Goal: Task Accomplishment & Management: Manage account settings

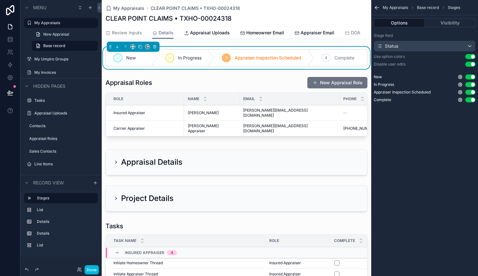
click at [419, 142] on div "My Appraisals Base record Stages Options Visibility Stage field Status Use opti…" at bounding box center [424, 138] width 107 height 276
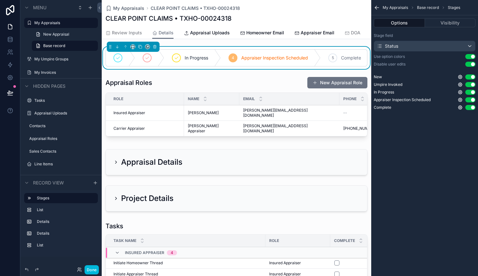
click at [459, 84] on icon "scrollable content" at bounding box center [460, 85] width 4 height 4
click at [286, 11] on div "My Appraisals CLEAR POINT CLAIMS • TXHO-00024318 CLEAR POINT CLAIMS • TXHO-0002…" at bounding box center [237, 13] width 262 height 27
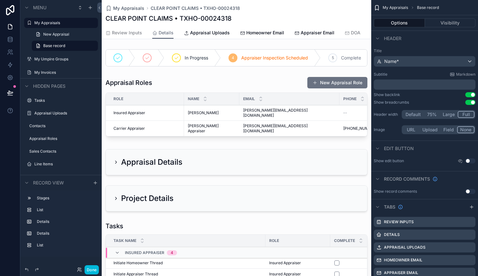
click at [283, 69] on div "scrollable content" at bounding box center [237, 58] width 270 height 22
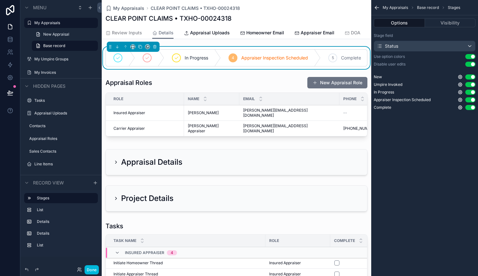
click at [460, 85] on icon "scrollable content" at bounding box center [460, 84] width 5 height 5
click at [94, 272] on button "Done" at bounding box center [92, 269] width 14 height 9
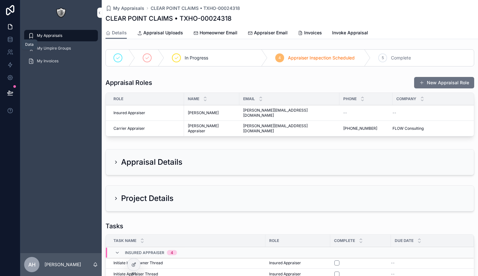
click at [12, 38] on icon at bounding box center [10, 38] width 4 height 2
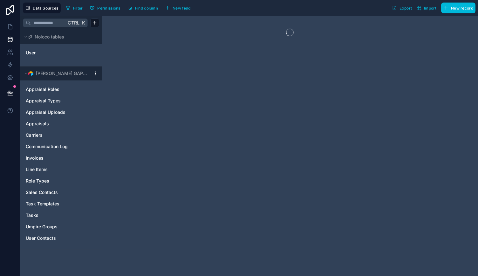
click at [95, 72] on html "Data Sources Filter Permissions Find column New field Export Import New record …" at bounding box center [239, 138] width 478 height 276
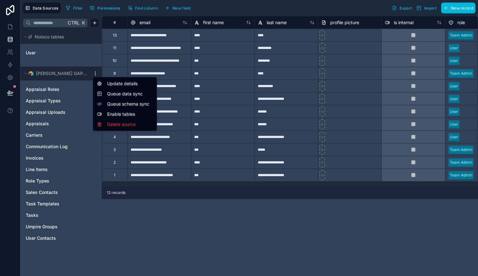
click at [120, 101] on span "Queue schema sync" at bounding box center [130, 104] width 46 height 6
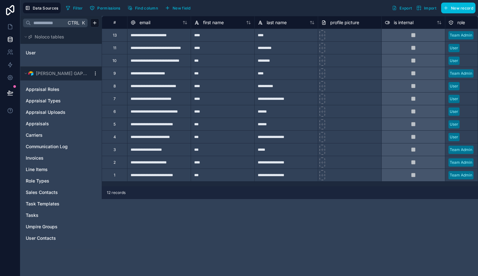
click at [97, 73] on html "**********" at bounding box center [239, 138] width 478 height 276
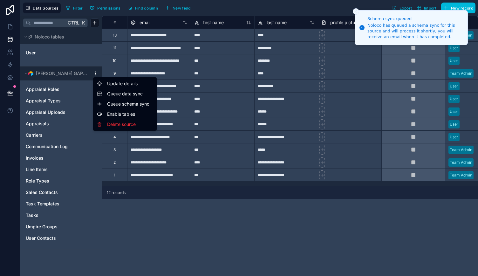
click at [110, 93] on span "Queue data sync" at bounding box center [130, 94] width 46 height 6
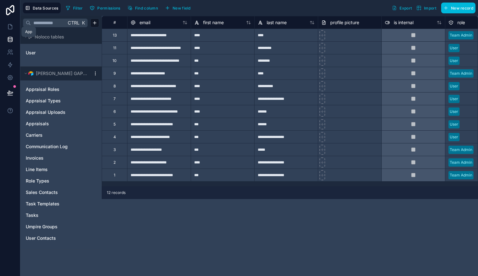
click at [13, 26] on link at bounding box center [10, 26] width 20 height 13
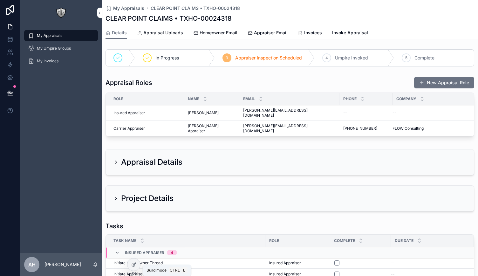
click at [135, 266] on icon at bounding box center [133, 264] width 5 height 5
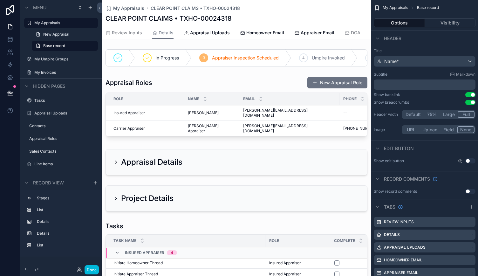
click at [255, 69] on div "scrollable content" at bounding box center [237, 58] width 270 height 22
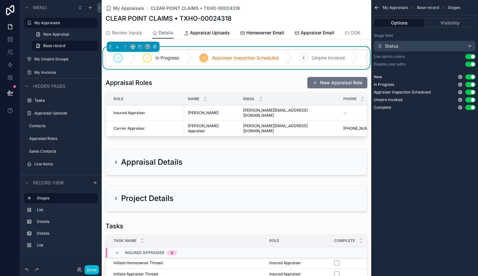
click at [461, 98] on icon "scrollable content" at bounding box center [460, 100] width 4 height 4
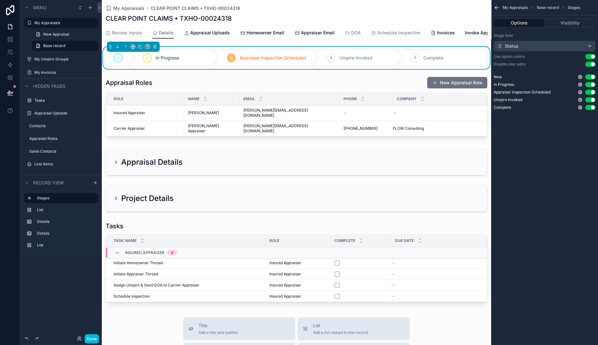
drag, startPoint x: 478, startPoint y: 1, endPoint x: 537, endPoint y: 328, distance: 332.4
click at [478, 276] on div "My Appraisals Base record Stages Options Visibility Stage field Status Use opti…" at bounding box center [544, 172] width 107 height 345
click at [478, 100] on icon "scrollable content" at bounding box center [579, 99] width 5 height 5
click at [478, 96] on button "Use setting" at bounding box center [563, 96] width 10 height 5
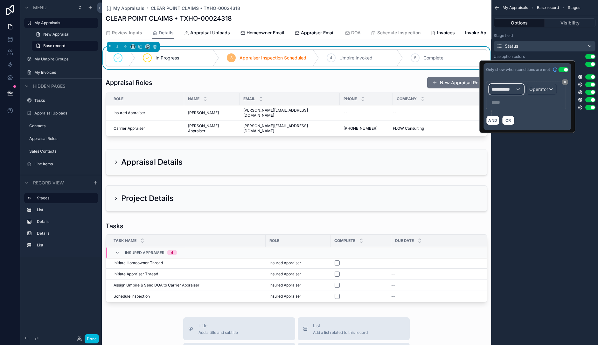
click at [478, 90] on span "**********" at bounding box center [504, 89] width 24 height 6
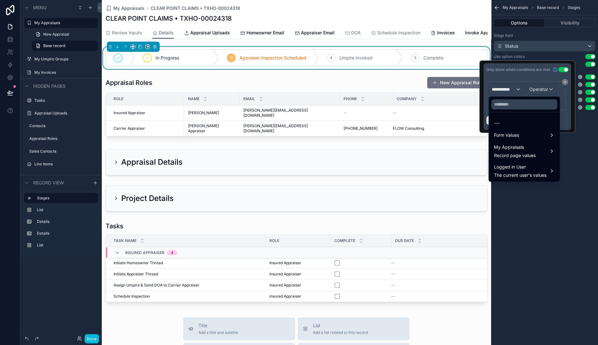
click at [478, 147] on span "My Appraisals" at bounding box center [515, 147] width 42 height 8
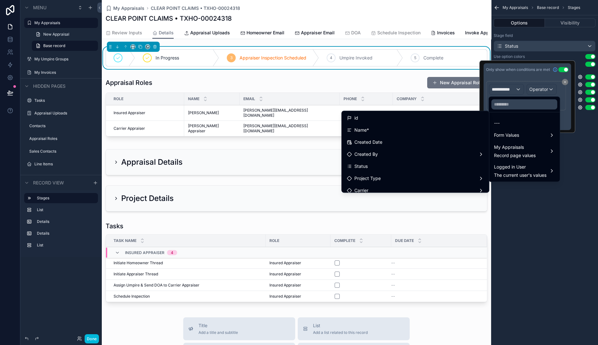
click at [408, 163] on div "Status" at bounding box center [415, 166] width 137 height 8
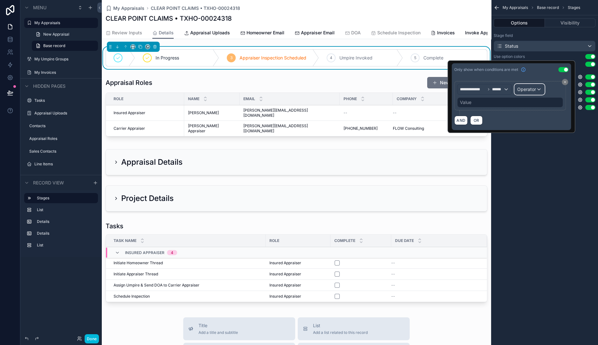
click at [478, 89] on span "Operator" at bounding box center [526, 88] width 19 height 5
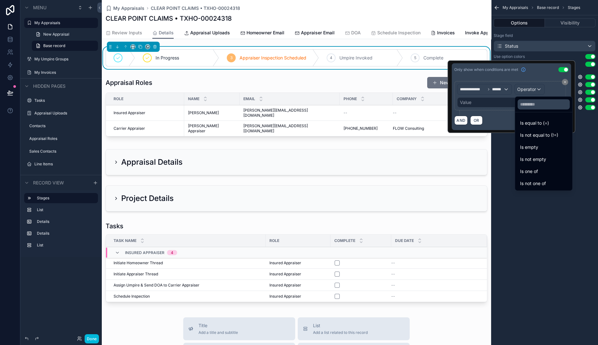
click at [478, 126] on span "Is equal to (=)" at bounding box center [534, 123] width 29 height 8
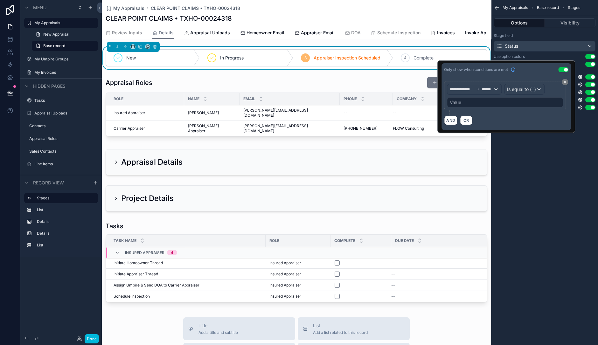
click at [478, 102] on div "Value" at bounding box center [505, 102] width 116 height 10
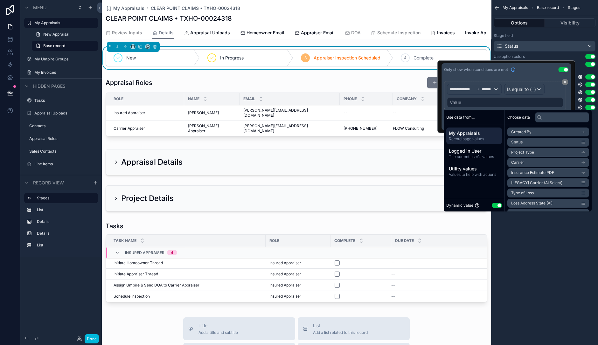
click at [478, 203] on button "Use setting" at bounding box center [497, 205] width 10 height 5
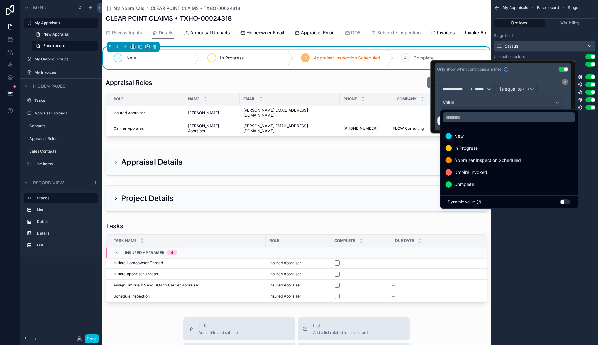
click at [477, 169] on span "Umpire Invoked" at bounding box center [470, 173] width 33 height 8
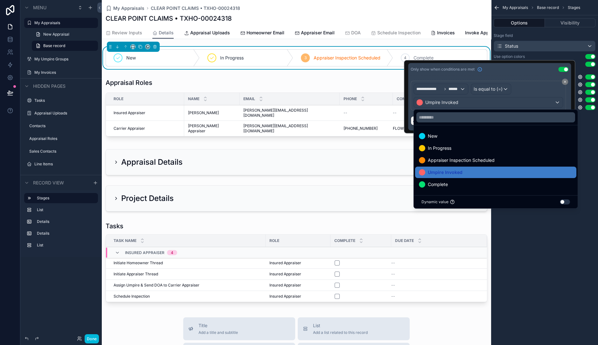
click at [478, 149] on div "My Appraisals Base record Stages Options Visibility Stage field Status Use opti…" at bounding box center [544, 172] width 107 height 345
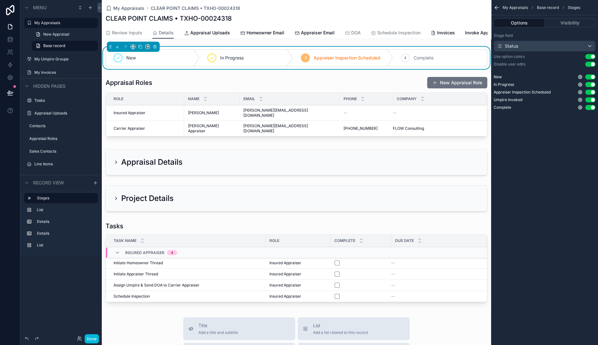
click at [92, 276] on button "Done" at bounding box center [92, 338] width 14 height 9
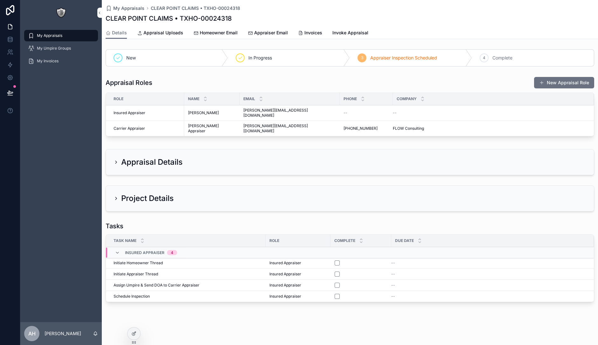
click at [346, 30] on span "Invoke Appraisal" at bounding box center [350, 33] width 36 height 6
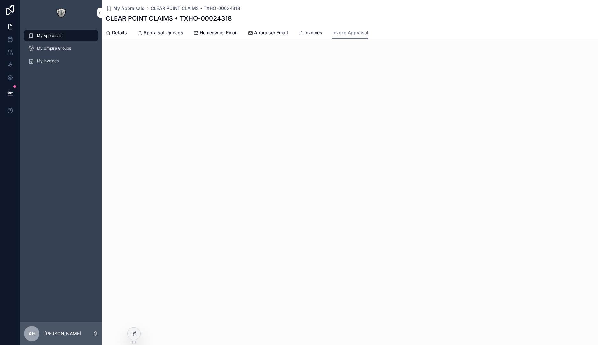
click at [136, 276] on icon at bounding box center [133, 333] width 5 height 5
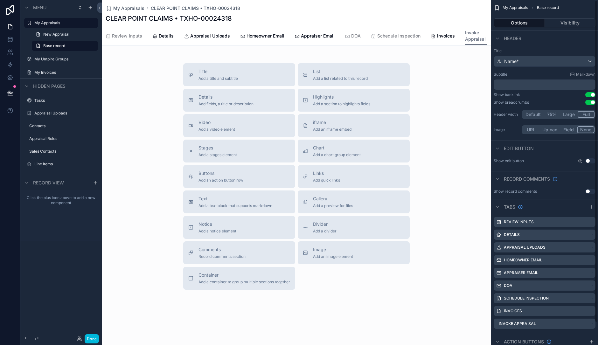
scroll to position [24, 0]
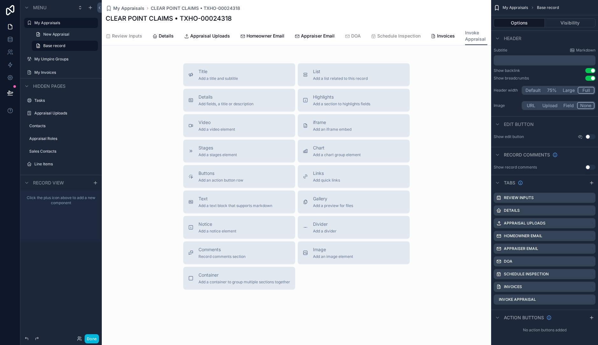
click at [0, 0] on icon "scrollable content" at bounding box center [0, 0] width 0 height 0
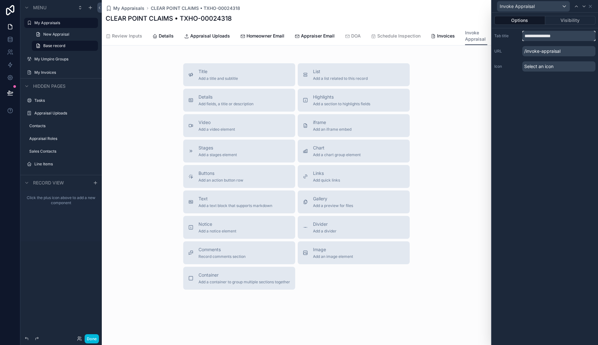
drag, startPoint x: 563, startPoint y: 33, endPoint x: 539, endPoint y: 35, distance: 23.9
click at [478, 35] on input "**********" at bounding box center [558, 36] width 73 height 10
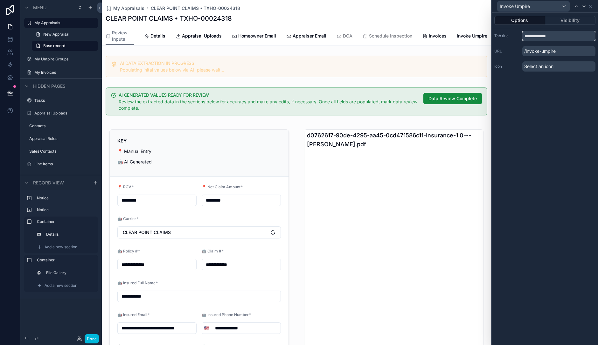
type input "**********"
click at [478, 66] on span "Select an icon" at bounding box center [538, 66] width 29 height 6
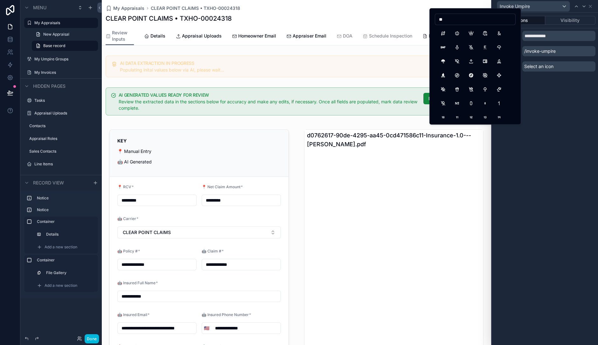
type input "*"
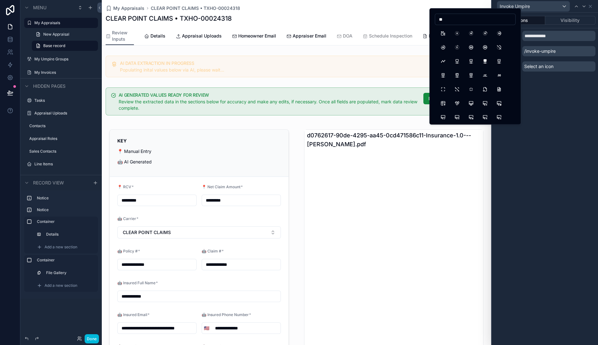
type input "*"
type input "****"
click at [444, 34] on button "Wall" at bounding box center [442, 33] width 11 height 11
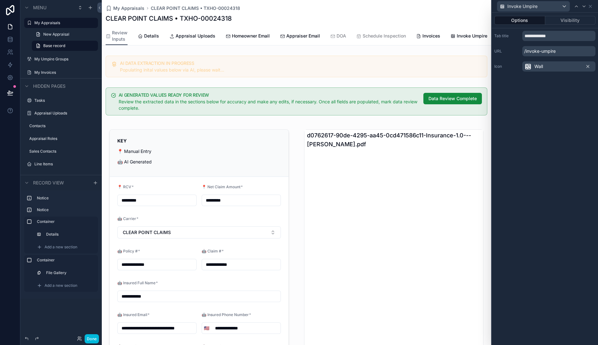
click at [463, 35] on span "Invoke Umpire" at bounding box center [472, 36] width 31 height 6
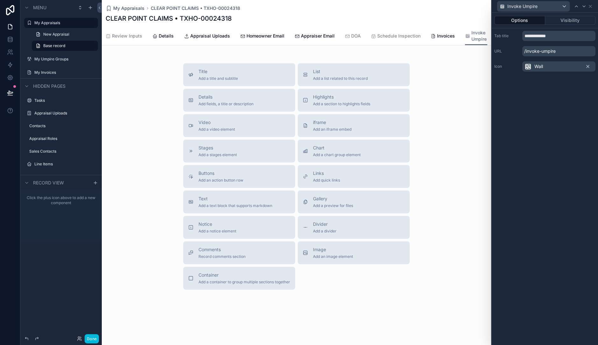
click at [227, 239] on button "Notice Add a notice element" at bounding box center [239, 227] width 112 height 23
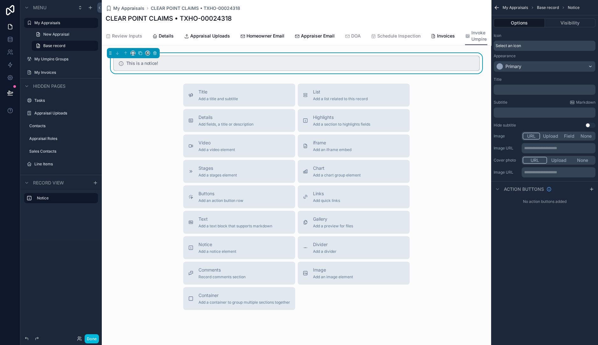
drag, startPoint x: 509, startPoint y: 91, endPoint x: 592, endPoint y: 188, distance: 127.4
click at [478, 188] on icon "scrollable content" at bounding box center [591, 189] width 5 height 5
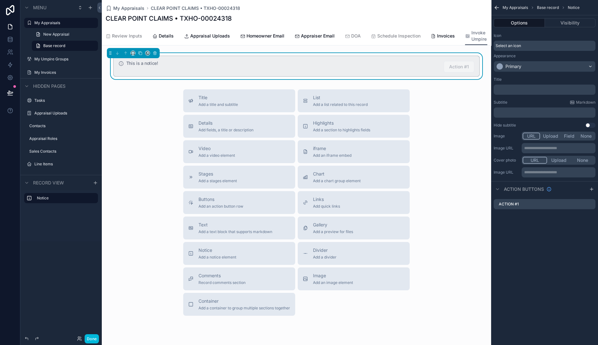
click at [0, 0] on icon "scrollable content" at bounding box center [0, 0] width 0 height 0
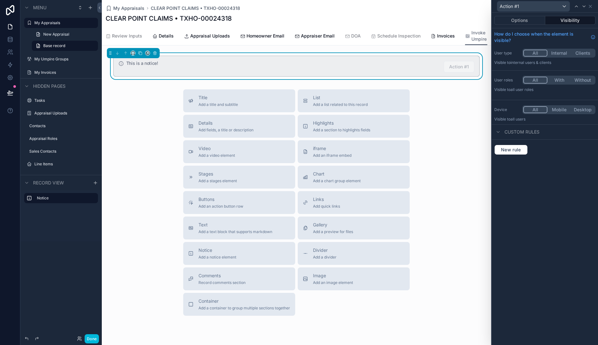
click at [478, 21] on button "Options" at bounding box center [519, 20] width 51 height 9
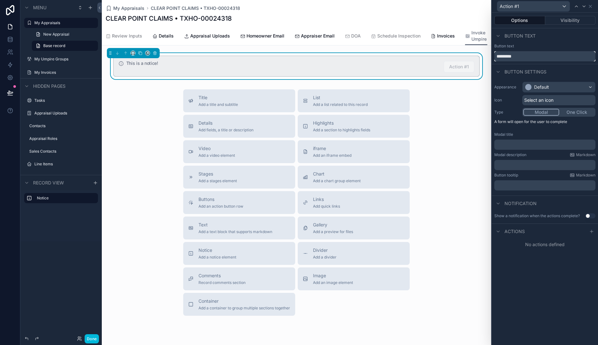
drag, startPoint x: 523, startPoint y: 55, endPoint x: 490, endPoint y: 56, distance: 33.1
drag, startPoint x: 490, startPoint y: 56, endPoint x: 521, endPoint y: 56, distance: 31.2
click at [478, 56] on input "*********" at bounding box center [544, 56] width 101 height 10
drag, startPoint x: 519, startPoint y: 56, endPoint x: 498, endPoint y: 58, distance: 21.7
click at [478, 58] on input "*********" at bounding box center [544, 56] width 101 height 10
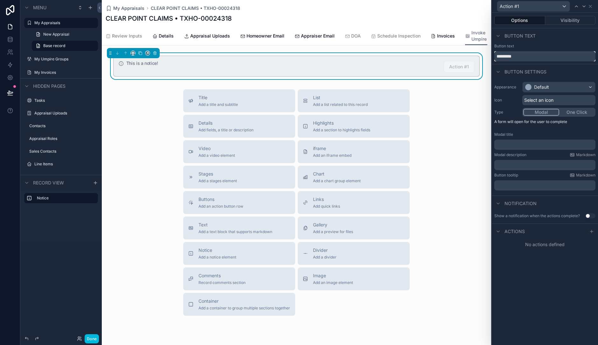
type input "*"
type input "**********"
click at [478, 140] on div "﻿" at bounding box center [544, 145] width 101 height 10
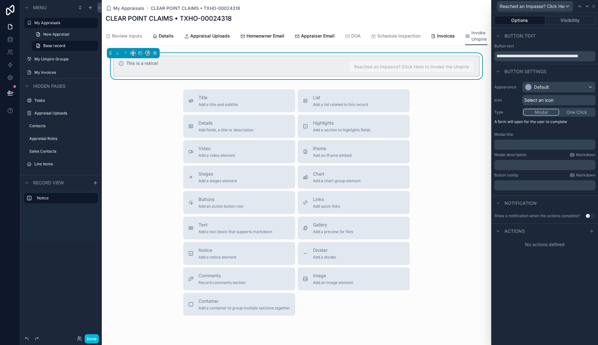
click at [478, 141] on div "﻿" at bounding box center [544, 145] width 101 height 10
click at [478, 145] on p "﻿" at bounding box center [545, 144] width 97 height 6
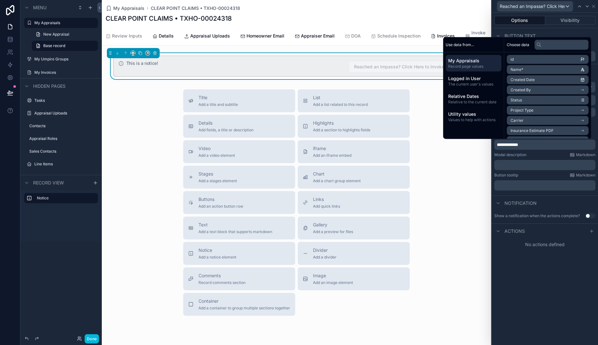
click at [478, 162] on p "﻿" at bounding box center [545, 165] width 97 height 6
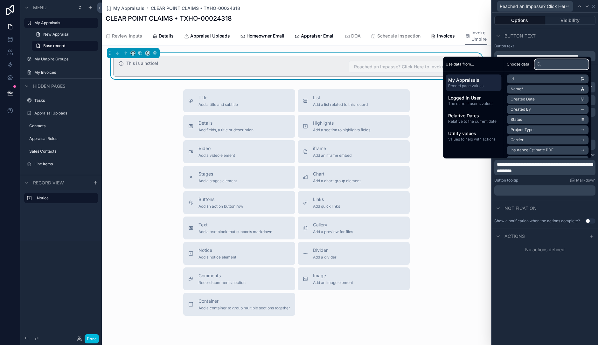
click at [478, 68] on input "text" at bounding box center [561, 64] width 54 height 10
type input "******"
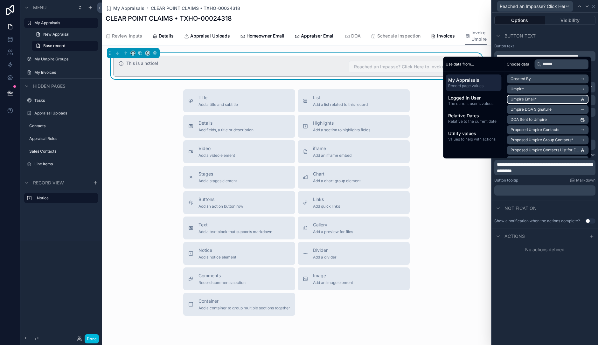
click at [478, 98] on li "Umpire Email*" at bounding box center [547, 99] width 82 height 9
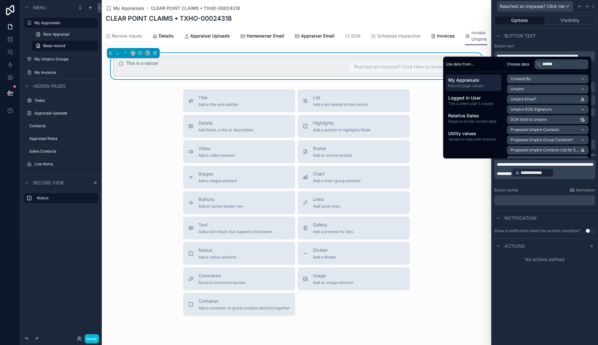
click at [478, 178] on p "**********" at bounding box center [545, 169] width 97 height 17
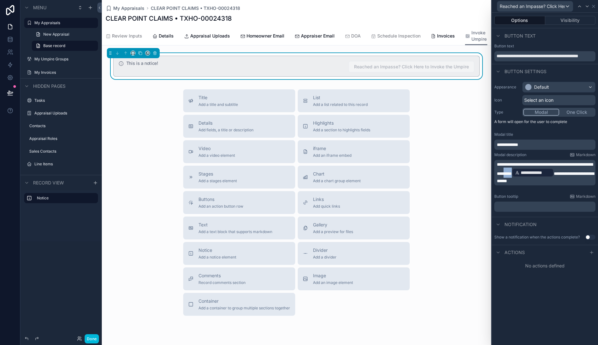
drag, startPoint x: 556, startPoint y: 170, endPoint x: 547, endPoint y: 169, distance: 9.2
click at [478, 169] on p "**********" at bounding box center [545, 172] width 97 height 23
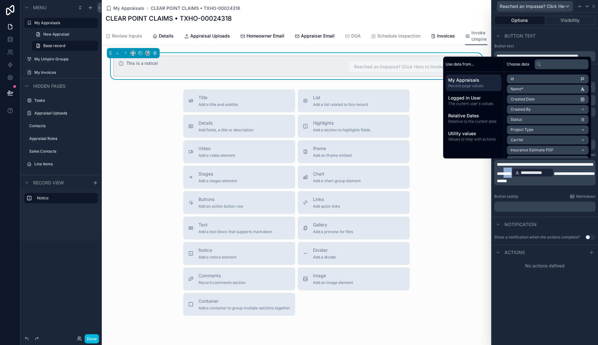
click at [478, 170] on p "**********" at bounding box center [545, 172] width 97 height 23
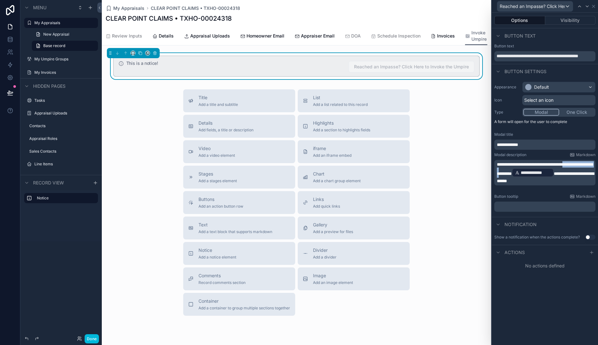
drag, startPoint x: 538, startPoint y: 171, endPoint x: 492, endPoint y: 169, distance: 46.2
click at [478, 169] on div "**********" at bounding box center [545, 146] width 106 height 135
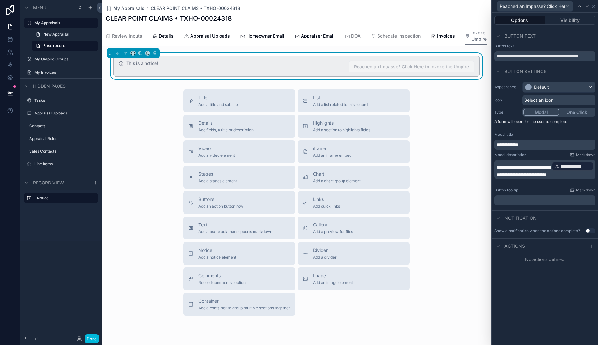
click at [478, 165] on span "**********" at bounding box center [524, 167] width 55 height 4
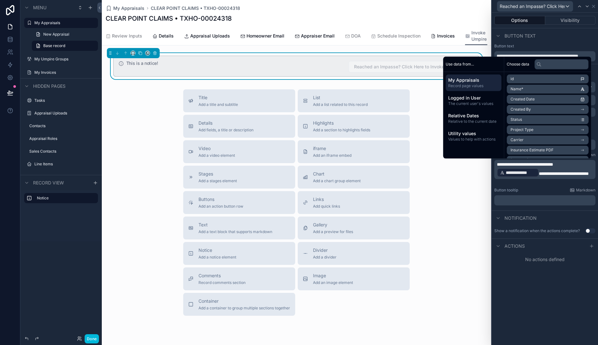
click at [478, 172] on span "**********" at bounding box center [564, 173] width 50 height 4
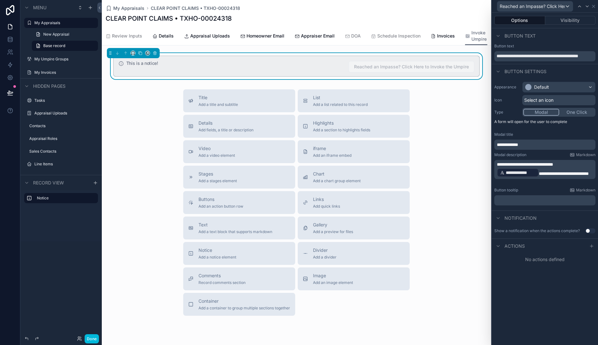
click at [478, 163] on span "**********" at bounding box center [525, 164] width 56 height 4
click at [478, 172] on span "**********" at bounding box center [546, 171] width 99 height 12
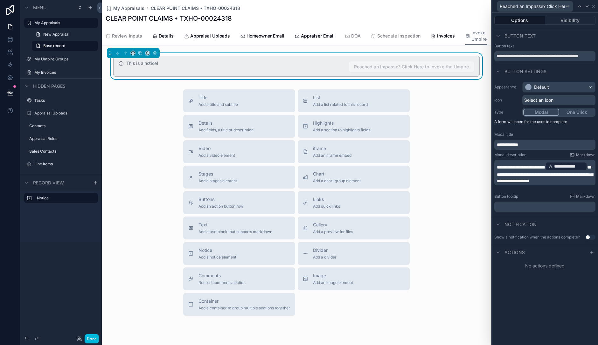
click at [478, 185] on div "**********" at bounding box center [544, 172] width 101 height 25
click at [478, 184] on p "**********" at bounding box center [545, 172] width 97 height 23
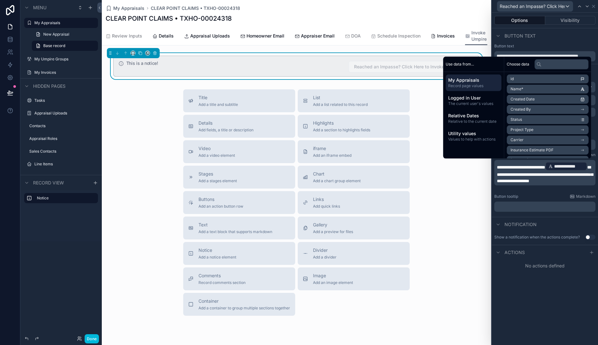
click at [478, 194] on div "Button tooltip Markdown" at bounding box center [544, 196] width 101 height 5
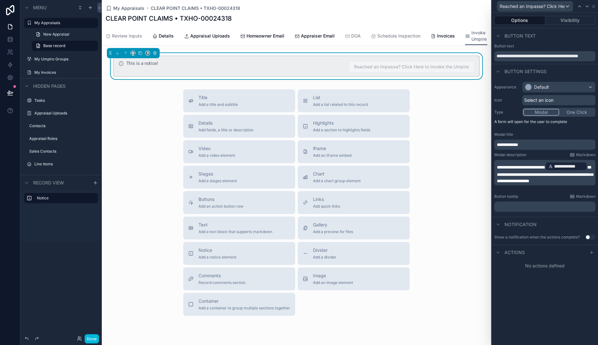
click at [478, 141] on div "**********" at bounding box center [544, 145] width 101 height 10
click at [478, 90] on div "Default" at bounding box center [558, 87] width 72 height 10
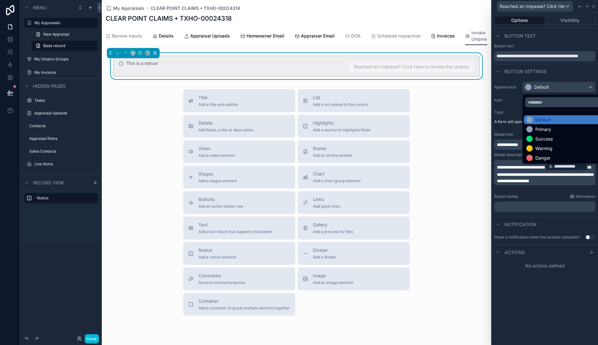
click at [478, 154] on div "Danger" at bounding box center [566, 158] width 85 height 9
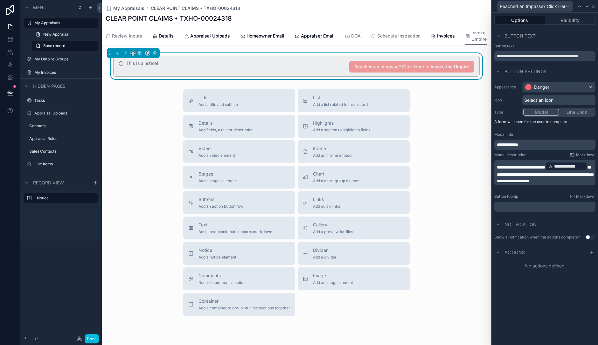
click at [478, 98] on div "Select an icon" at bounding box center [558, 100] width 73 height 10
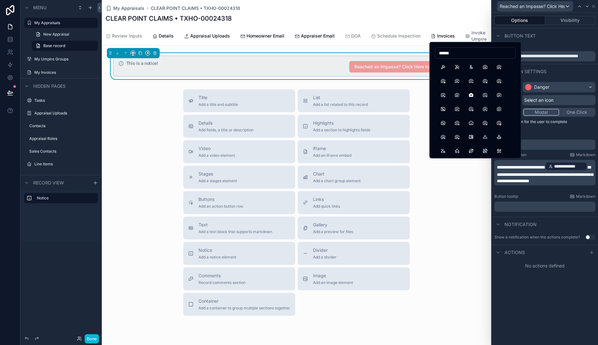
type input "******"
click at [443, 66] on button "Hammer" at bounding box center [442, 66] width 11 height 11
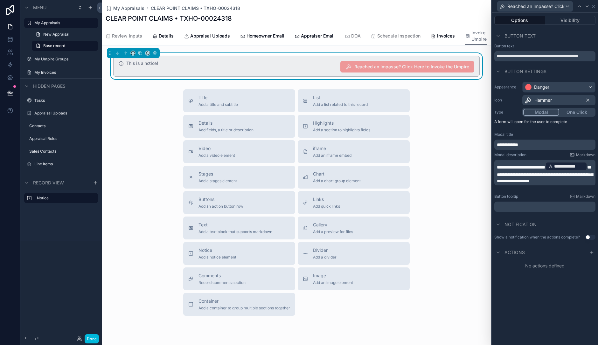
click at [286, 72] on div "This is a notice! Reached an Impasse? Click Here to Invoke the Umpire" at bounding box center [300, 66] width 348 height 11
click at [478, 40] on div "Button text" at bounding box center [545, 35] width 106 height 15
click at [478, 8] on icon at bounding box center [593, 6] width 5 height 5
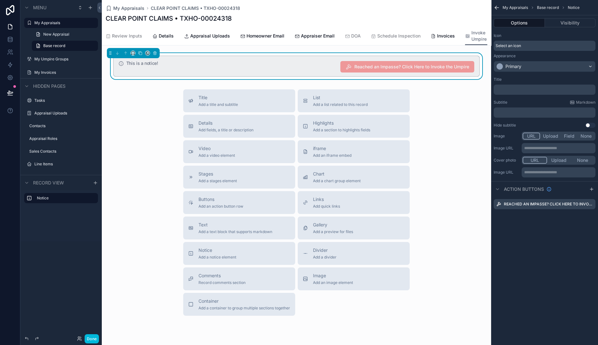
click at [478, 46] on div "Select an icon" at bounding box center [544, 46] width 102 height 10
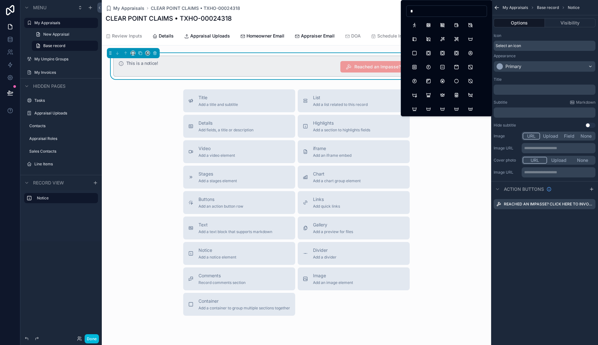
type input "*"
click at [427, 27] on button "Wall" at bounding box center [428, 24] width 11 height 11
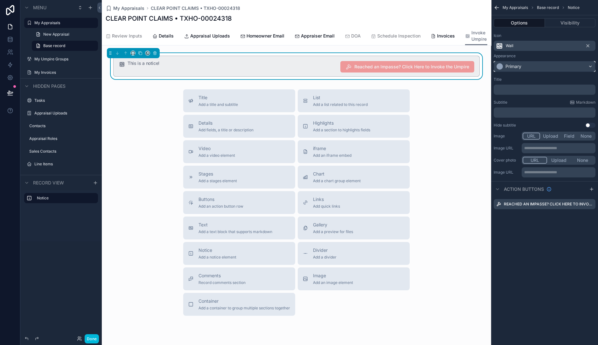
click at [478, 68] on div "Primary" at bounding box center [544, 66] width 101 height 10
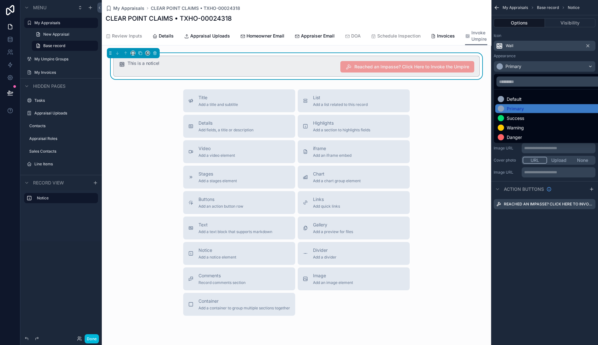
click at [478, 138] on div "Danger" at bounding box center [552, 137] width 108 height 6
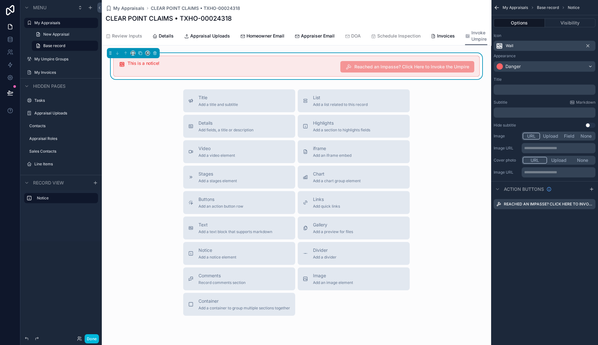
click at [478, 86] on div "﻿" at bounding box center [544, 90] width 102 height 10
click at [478, 91] on p "﻿" at bounding box center [545, 89] width 98 height 5
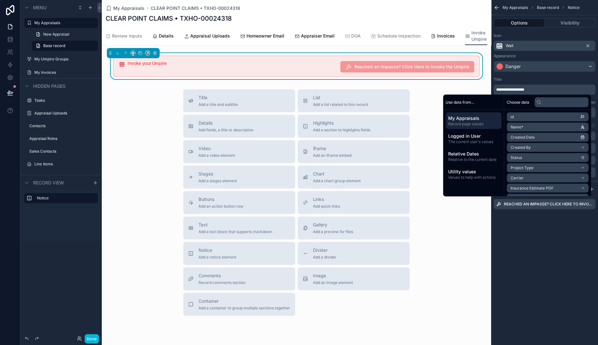
click at [478, 77] on div "Title" at bounding box center [544, 79] width 102 height 5
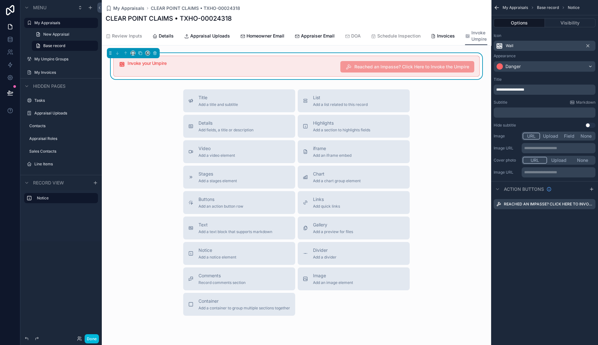
click at [478, 112] on p "﻿" at bounding box center [545, 112] width 98 height 5
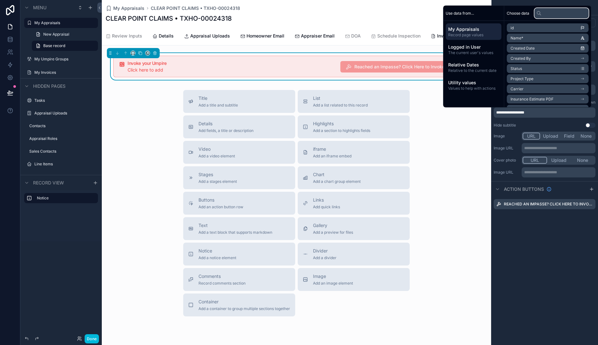
click at [478, 14] on input "text" at bounding box center [561, 13] width 54 height 10
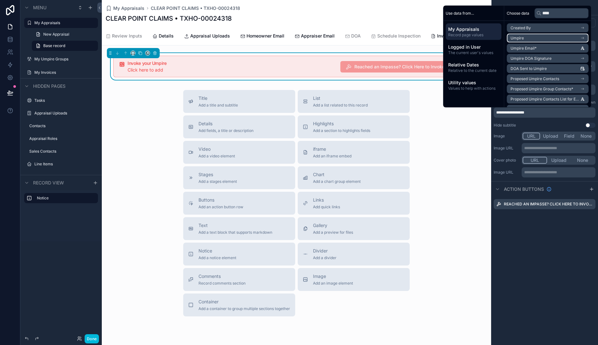
click at [478, 40] on li "Umpire" at bounding box center [547, 38] width 82 height 9
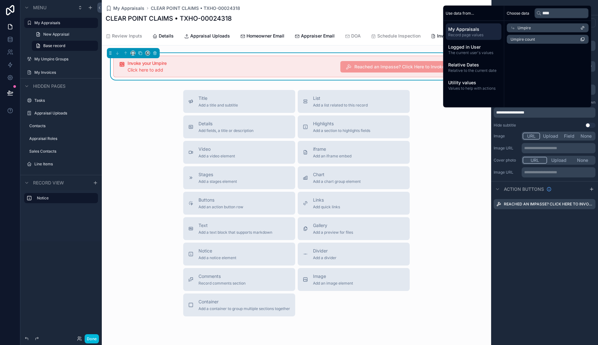
click at [478, 28] on icon at bounding box center [513, 28] width 3 height 3
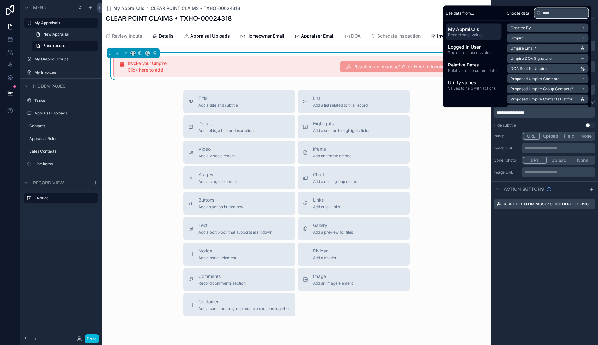
click at [478, 17] on input "****" at bounding box center [561, 13] width 54 height 10
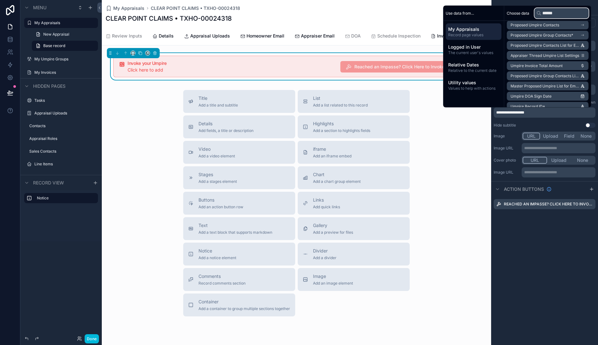
scroll to position [70, 0]
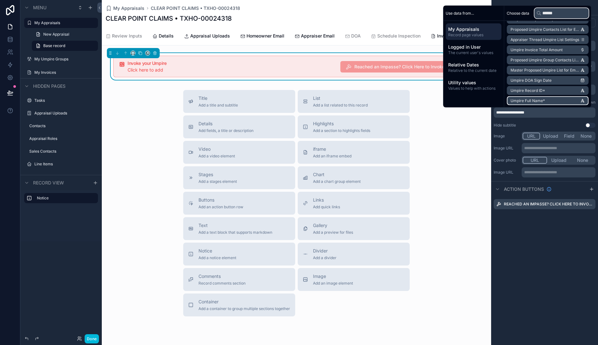
type input "******"
click at [478, 98] on span "Umpire Full Name*" at bounding box center [527, 100] width 34 height 5
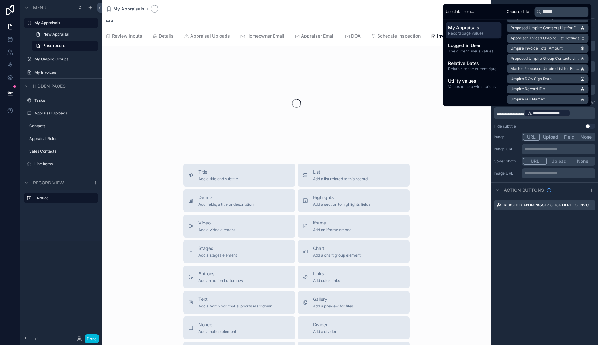
click at [478, 112] on p "**********" at bounding box center [545, 113] width 98 height 9
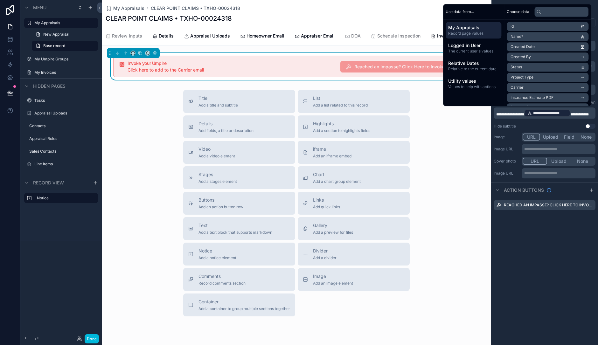
scroll to position [0, 0]
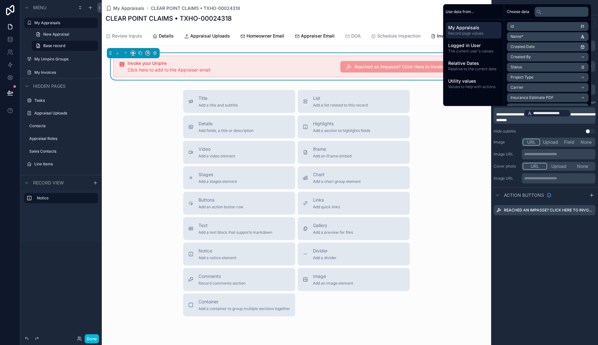
click at [129, 114] on div "Title Add a title and subtitle List Add a list related to this record Details A…" at bounding box center [296, 203] width 389 height 226
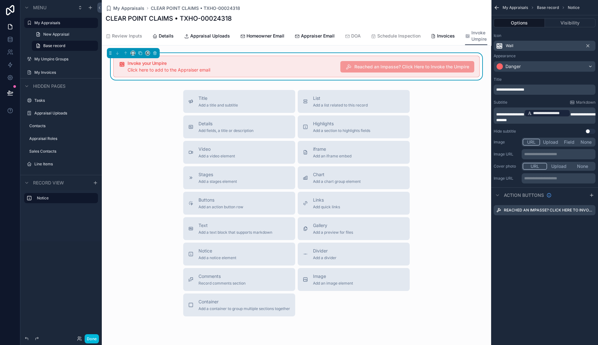
click at [89, 276] on button "Done" at bounding box center [92, 338] width 14 height 9
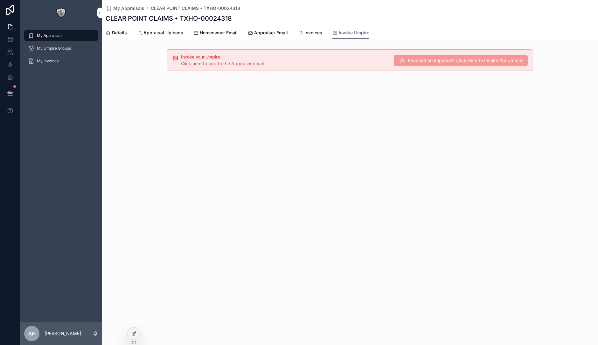
click at [137, 276] on div at bounding box center [133, 333] width 13 height 12
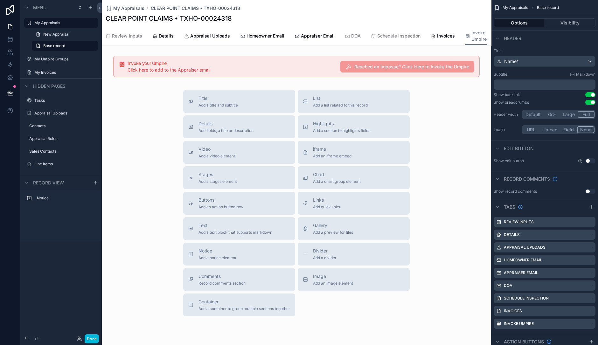
click at [292, 52] on div "My Appraisals CLEAR POINT CLAIMS • TXHO-00024318 CLEAR POINT CLAIMS • TXHO-0002…" at bounding box center [296, 183] width 389 height 367
click at [293, 62] on div "scrollable content" at bounding box center [296, 66] width 389 height 27
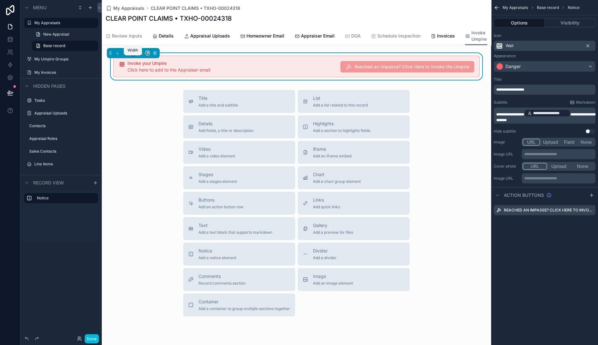
click at [134, 55] on icon "scrollable content" at bounding box center [133, 53] width 4 height 4
click at [149, 125] on span "Full width" at bounding box center [146, 127] width 20 height 8
click at [451, 118] on div "Title Add a title and subtitle List Add a list related to this record Details A…" at bounding box center [296, 203] width 389 height 226
click at [0, 0] on icon "scrollable content" at bounding box center [0, 0] width 0 height 0
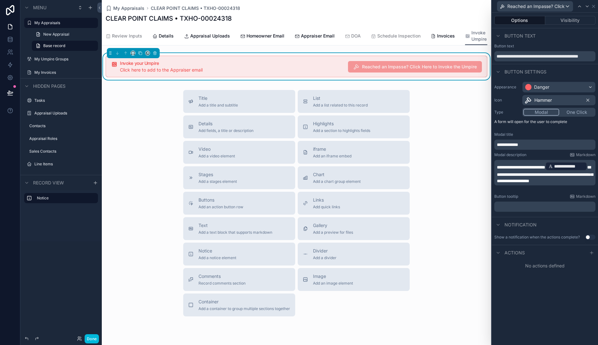
click at [478, 251] on icon at bounding box center [591, 252] width 5 height 5
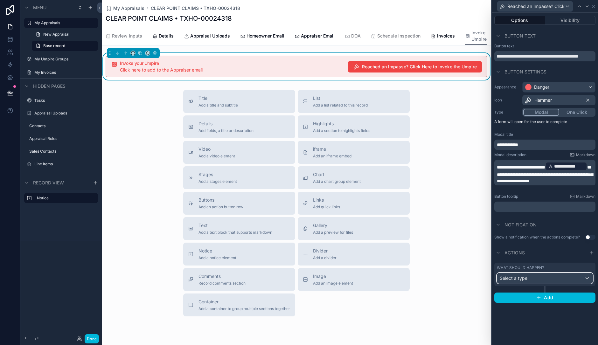
click at [478, 275] on div "Select a type" at bounding box center [544, 278] width 95 height 10
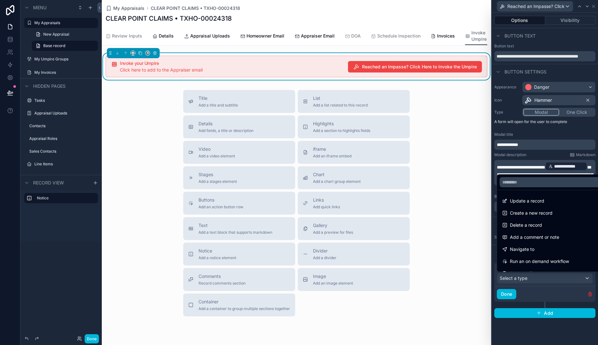
click at [478, 198] on span "Update a record" at bounding box center [527, 201] width 34 height 8
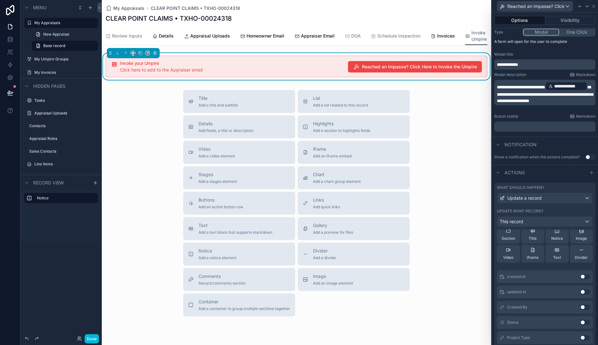
scroll to position [27, 0]
click at [478, 276] on button "Use setting" at bounding box center [585, 322] width 10 height 5
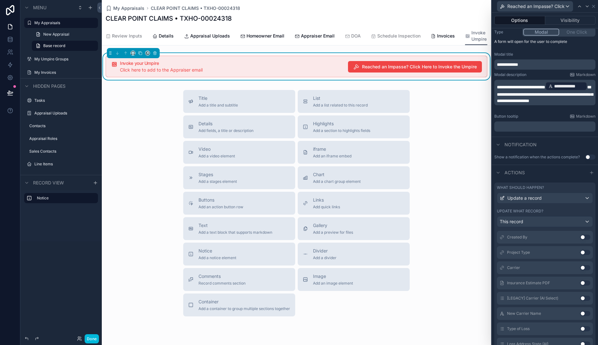
scroll to position [0, 0]
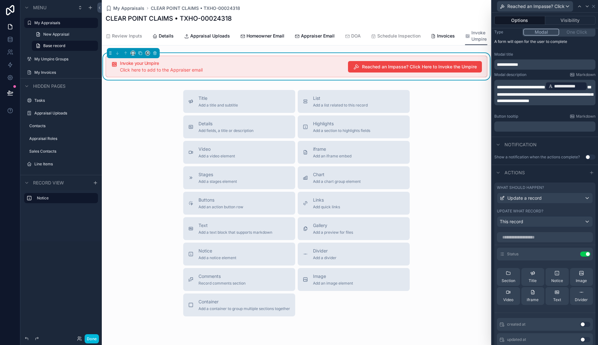
click at [0, 0] on icon at bounding box center [0, 0] width 0 height 0
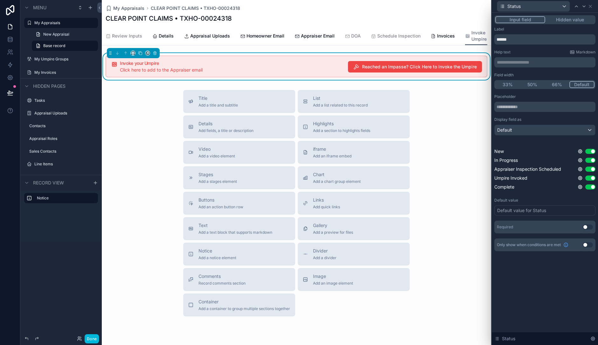
click at [478, 21] on button "Hidden value" at bounding box center [569, 19] width 49 height 7
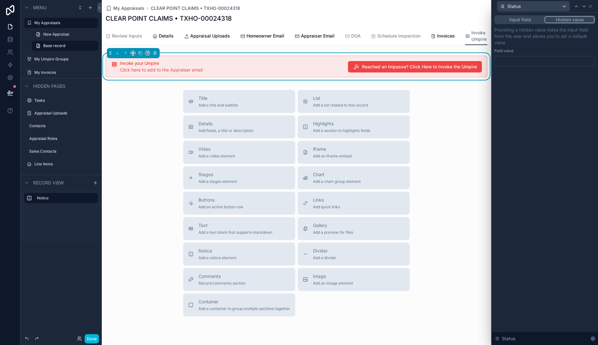
click at [478, 58] on div at bounding box center [544, 61] width 101 height 10
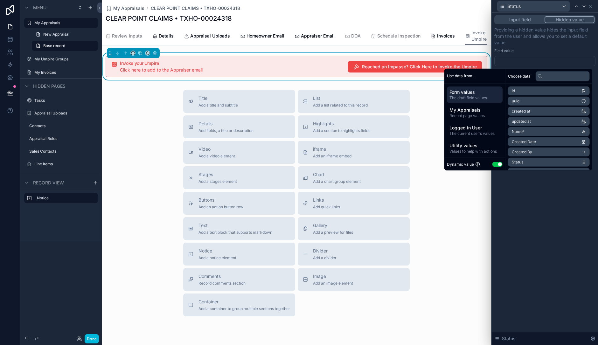
click at [478, 164] on button "Use setting" at bounding box center [497, 164] width 10 height 5
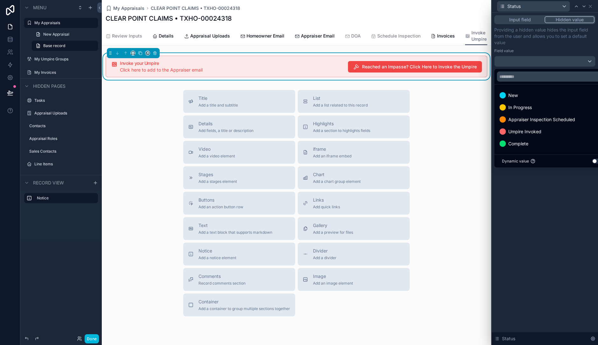
click at [478, 128] on span "Umpire Invoked" at bounding box center [524, 132] width 33 height 8
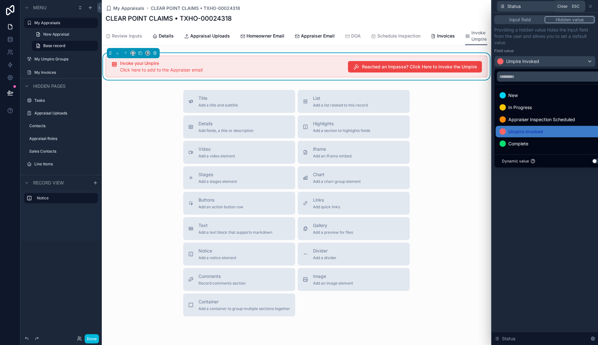
click at [478, 5] on icon at bounding box center [590, 6] width 5 height 5
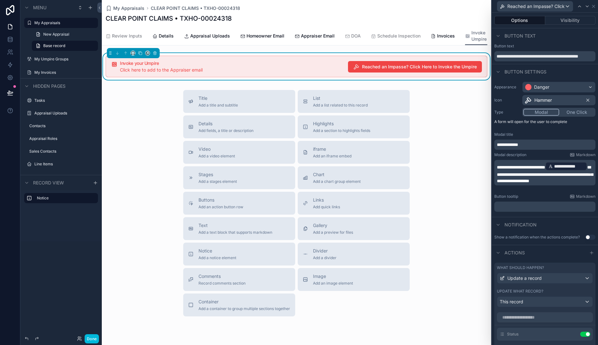
scroll to position [0, 0]
click at [94, 276] on button "Done" at bounding box center [92, 338] width 14 height 9
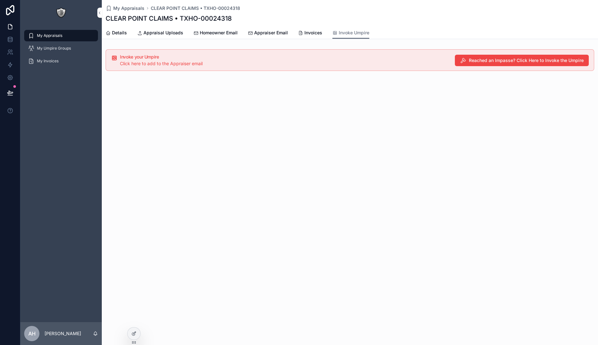
click at [478, 59] on span "Reached an Impasse? Click Here to Invoke the Umpire" at bounding box center [526, 60] width 115 height 6
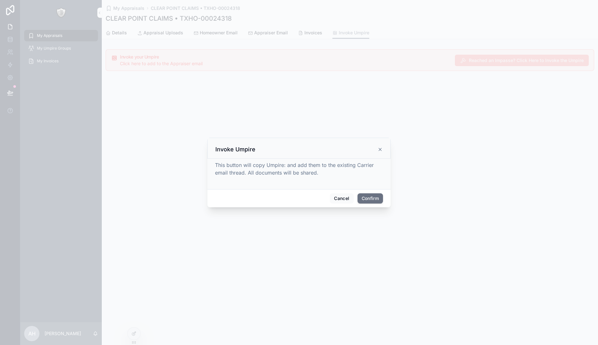
click at [380, 148] on icon at bounding box center [379, 149] width 5 height 5
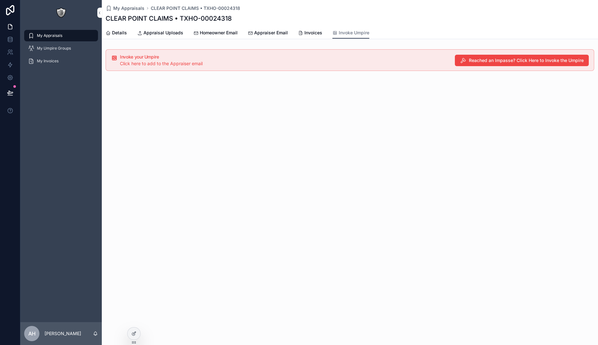
click at [138, 276] on div at bounding box center [133, 333] width 13 height 12
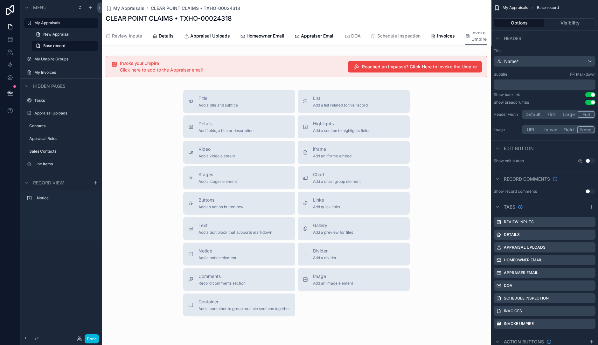
click at [357, 103] on span "Add a list related to this record" at bounding box center [340, 105] width 55 height 5
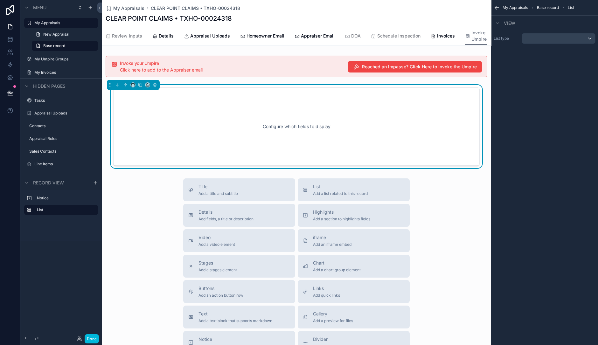
click at [478, 45] on div "List type" at bounding box center [544, 39] width 107 height 16
click at [478, 37] on div "scrollable content" at bounding box center [558, 38] width 73 height 10
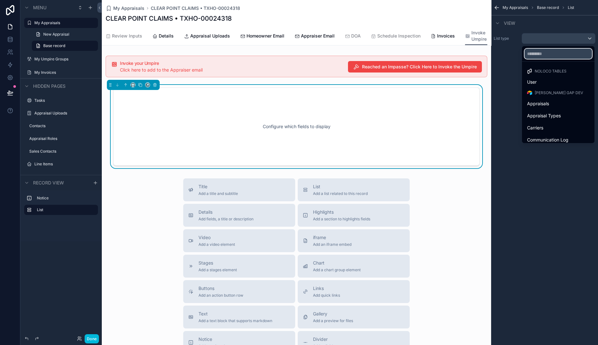
click at [478, 53] on input "text" at bounding box center [557, 54] width 67 height 10
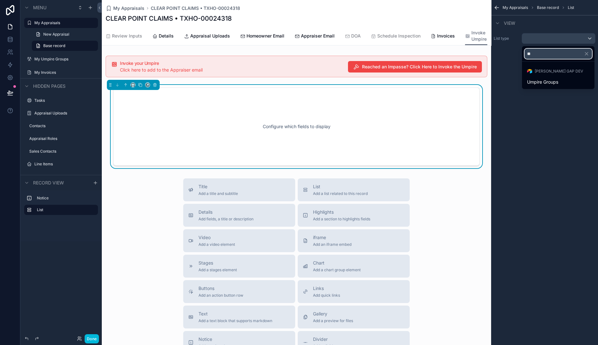
type input "*"
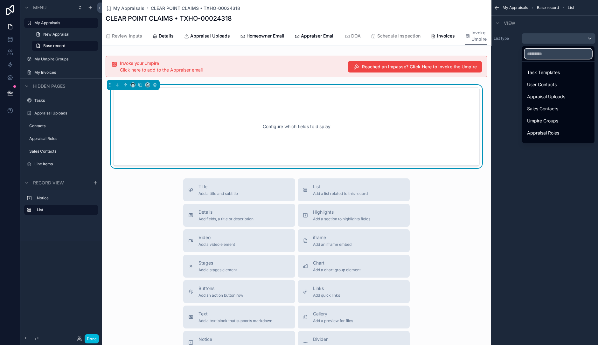
scroll to position [87, 0]
click at [478, 92] on span "User Contacts" at bounding box center [542, 89] width 30 height 8
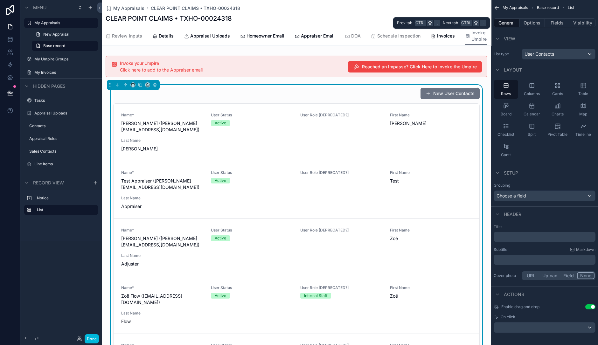
click at [478, 23] on button "Options" at bounding box center [531, 22] width 25 height 9
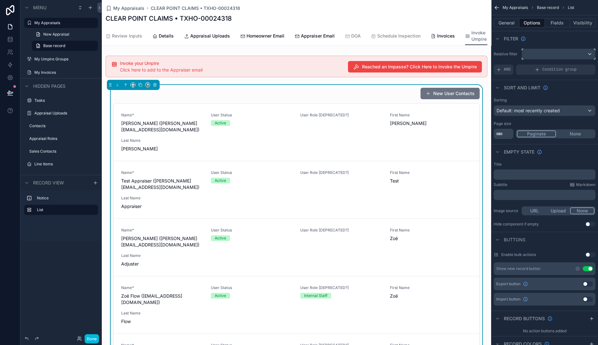
click at [478, 51] on div "scrollable content" at bounding box center [558, 54] width 73 height 10
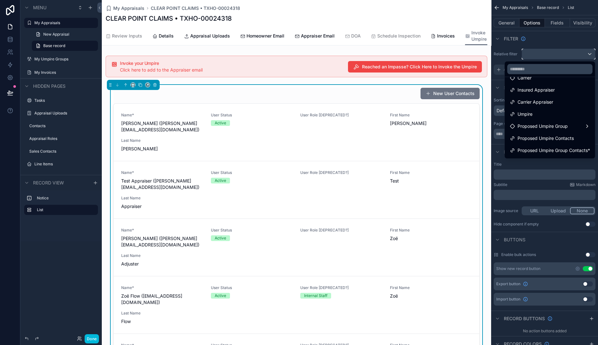
scroll to position [54, 0]
click at [478, 120] on div "Umpire" at bounding box center [550, 115] width 88 height 11
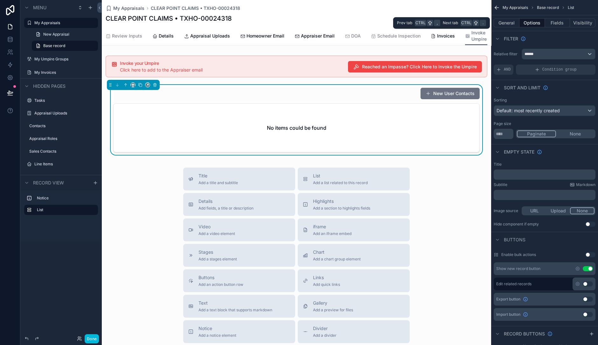
click at [478, 23] on button "General" at bounding box center [506, 22] width 26 height 9
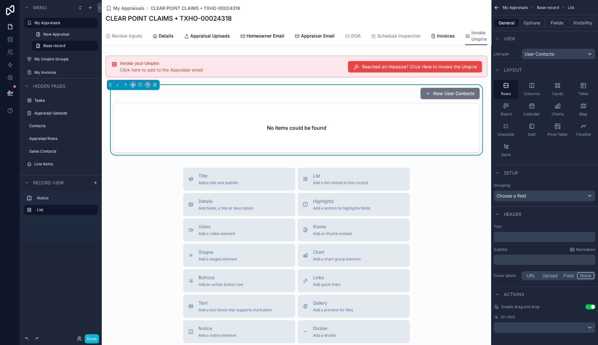
click at [478, 24] on button "Fields" at bounding box center [557, 22] width 25 height 9
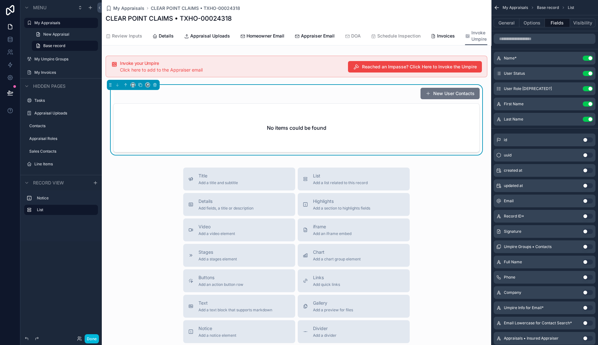
click at [478, 88] on button "Use setting" at bounding box center [587, 88] width 10 height 5
click at [478, 20] on button "General" at bounding box center [506, 22] width 26 height 9
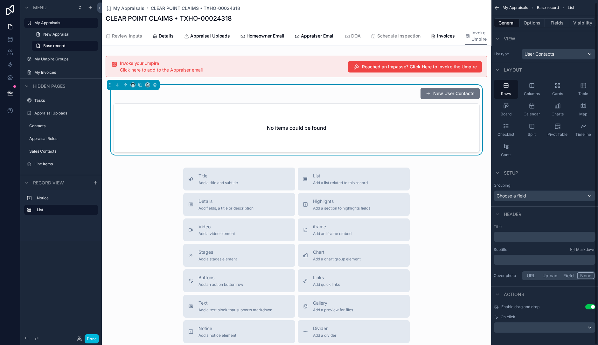
scroll to position [3, 0]
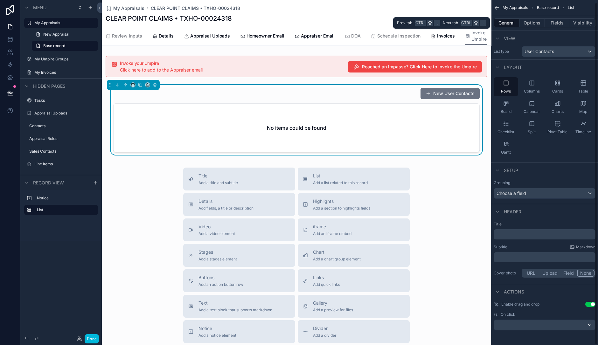
click at [478, 23] on button "Options" at bounding box center [531, 22] width 25 height 9
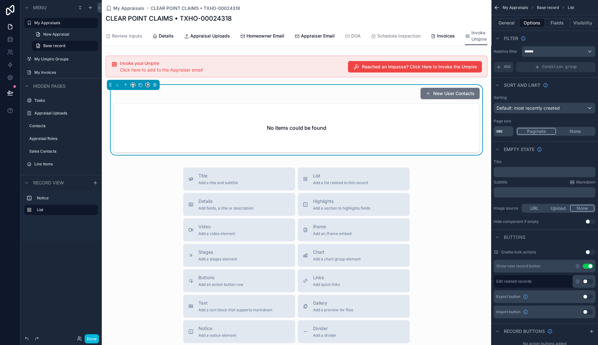
click at [478, 266] on button "Use setting" at bounding box center [587, 266] width 10 height 5
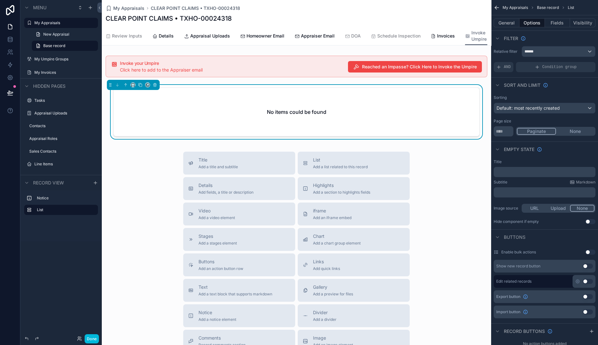
click at [478, 172] on p "﻿" at bounding box center [545, 171] width 98 height 5
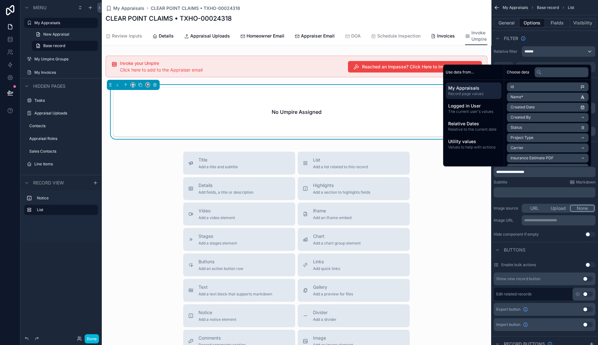
scroll to position [0, 0]
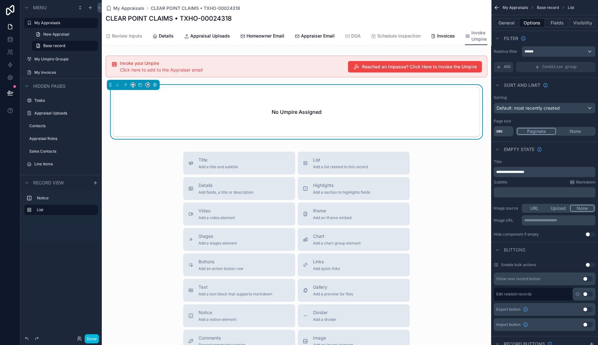
click at [156, 34] on icon "scrollable content" at bounding box center [154, 36] width 5 height 5
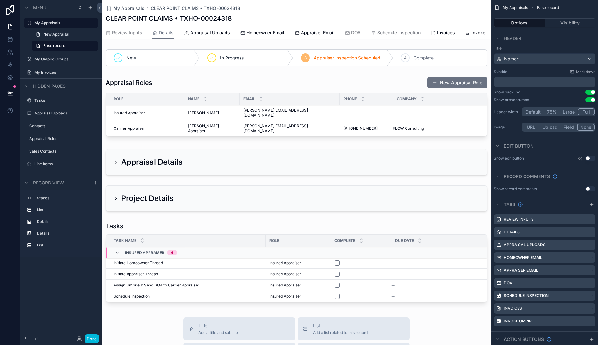
click at [402, 30] on span "Schedule Inspection" at bounding box center [398, 33] width 43 height 6
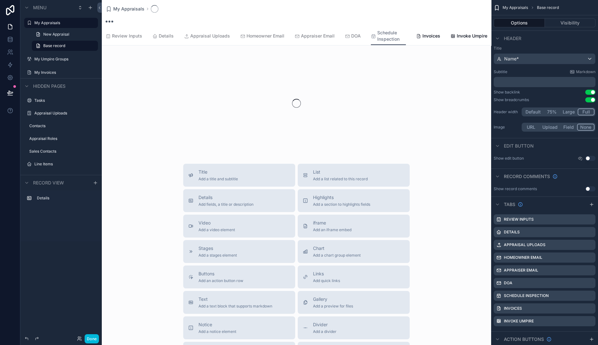
click at [353, 33] on span "DOA" at bounding box center [356, 36] width 10 height 6
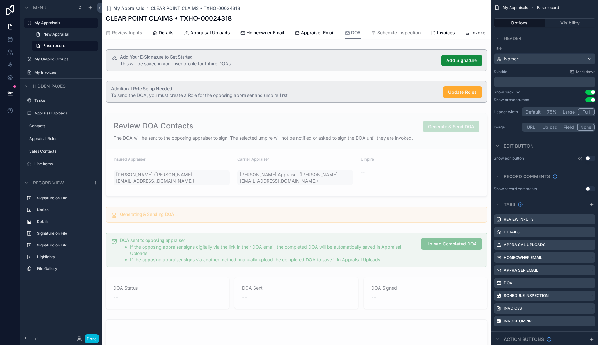
click at [404, 33] on span "Schedule Inspection" at bounding box center [398, 33] width 43 height 6
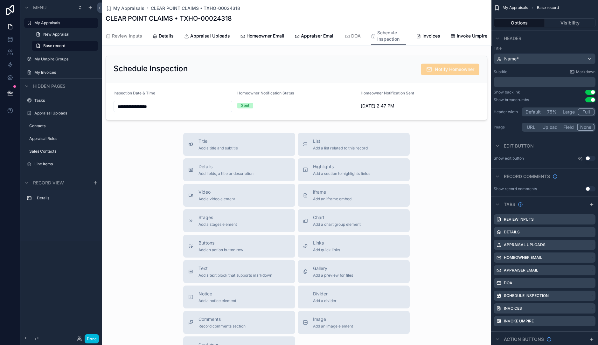
click at [162, 35] on span "Details" at bounding box center [166, 36] width 15 height 6
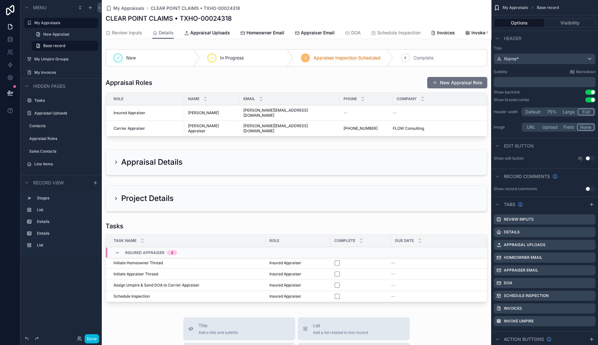
click at [114, 152] on div "scrollable content" at bounding box center [296, 162] width 389 height 31
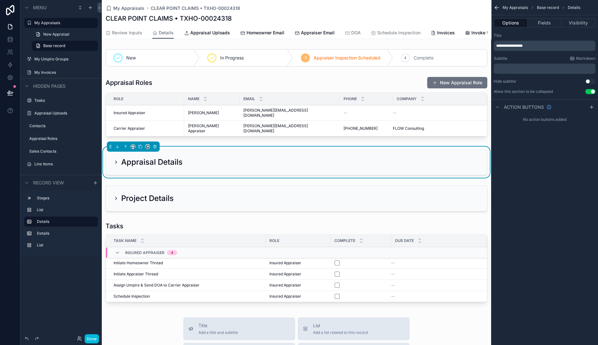
click at [114, 160] on icon "scrollable content" at bounding box center [115, 162] width 5 height 5
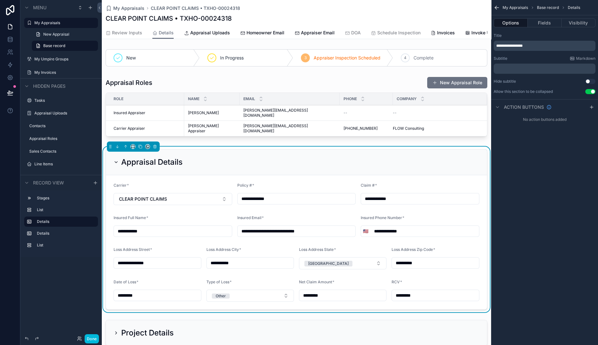
scroll to position [81, 0]
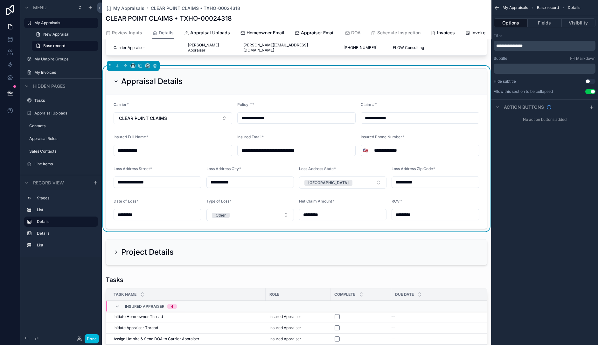
click at [116, 246] on div "scrollable content" at bounding box center [296, 252] width 389 height 31
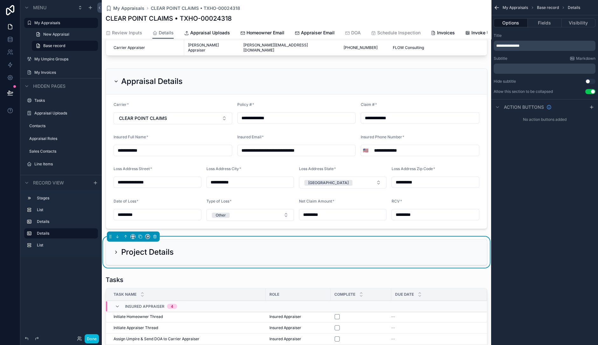
click at [115, 250] on icon "scrollable content" at bounding box center [115, 252] width 5 height 5
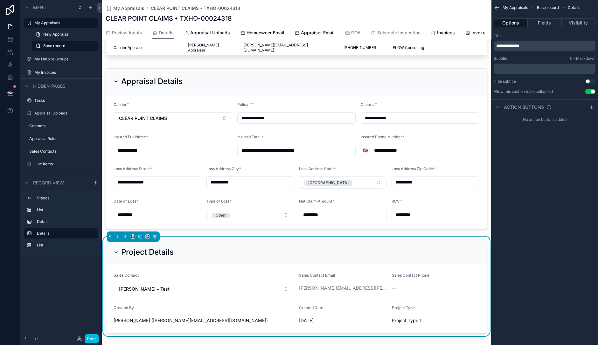
click at [131, 29] on link "Review Inputs" at bounding box center [124, 33] width 37 height 13
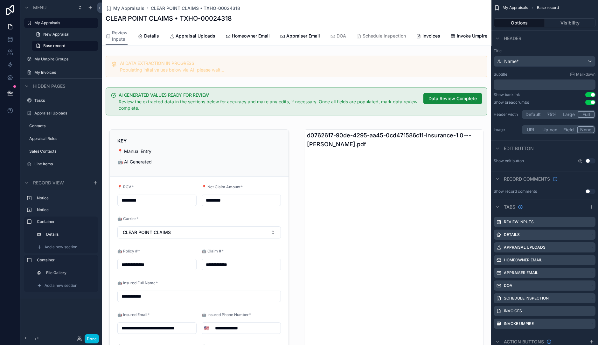
click at [144, 37] on span "Details" at bounding box center [151, 36] width 15 height 6
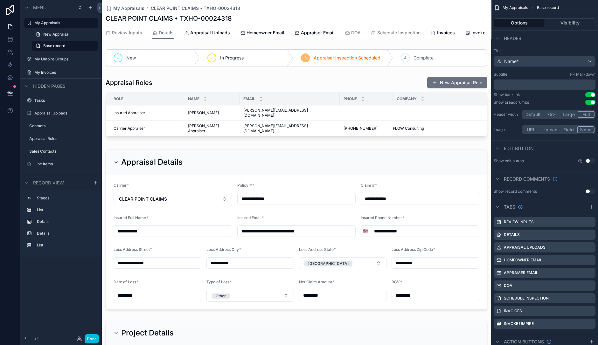
click at [396, 28] on link "Schedule Inspection" at bounding box center [396, 33] width 50 height 13
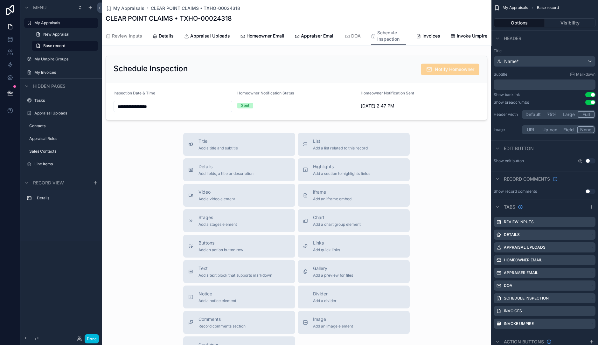
click at [422, 36] on span "Invoices" at bounding box center [431, 36] width 18 height 6
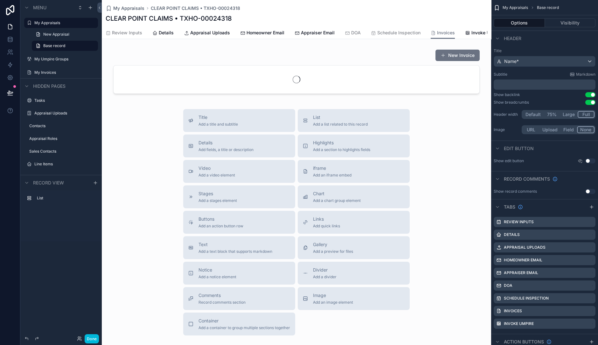
click at [471, 32] on span "Invoke Umpire" at bounding box center [486, 33] width 31 height 6
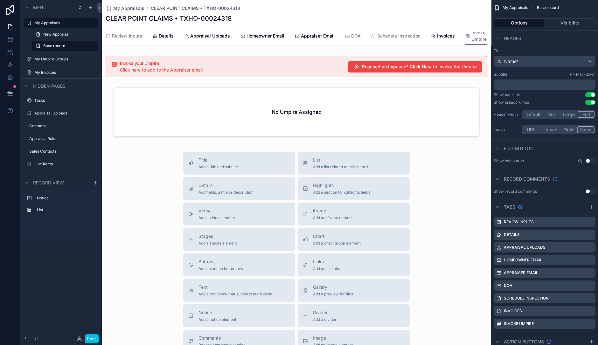
click at [325, 111] on div "scrollable content" at bounding box center [296, 113] width 389 height 57
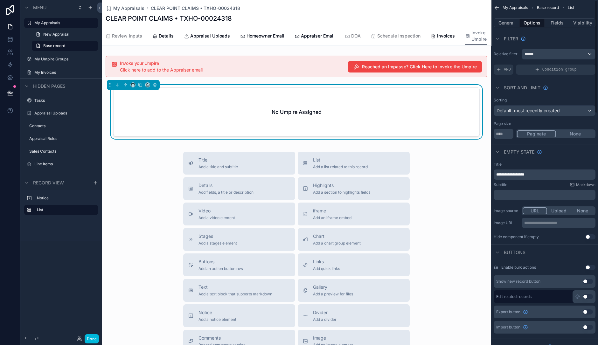
click at [478, 196] on p "﻿" at bounding box center [545, 194] width 98 height 5
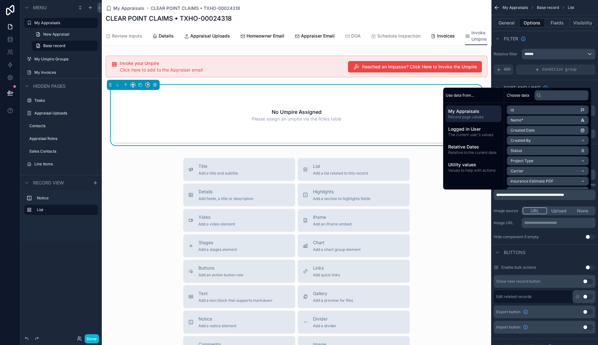
click at [134, 34] on span "Review Inputs" at bounding box center [127, 36] width 30 height 6
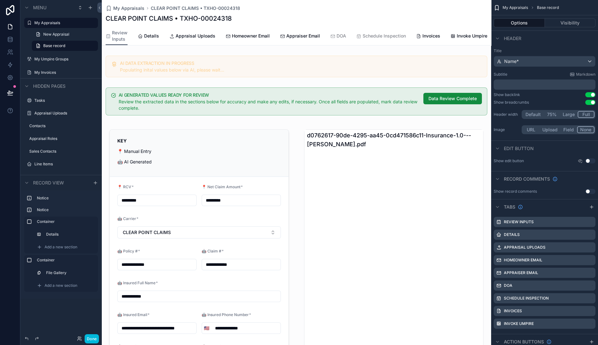
click at [147, 34] on span "Details" at bounding box center [151, 36] width 15 height 6
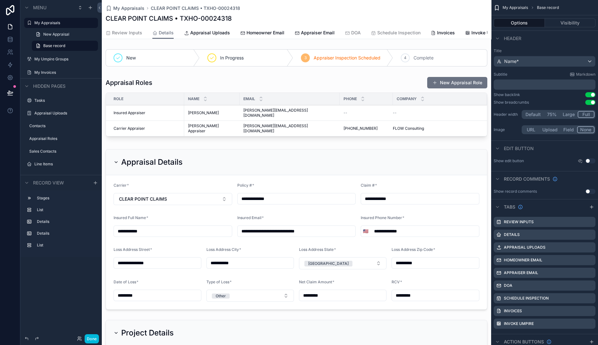
click at [323, 95] on div "scrollable content" at bounding box center [296, 107] width 389 height 67
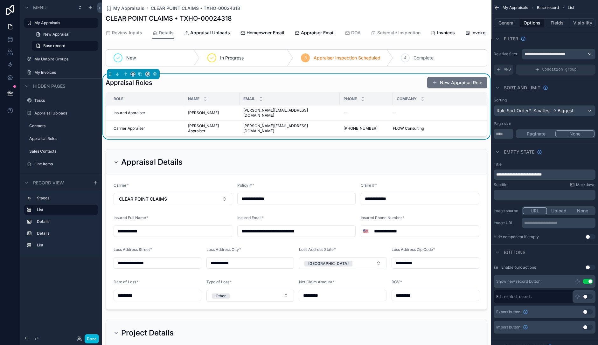
click at [94, 276] on button "Done" at bounding box center [92, 338] width 14 height 9
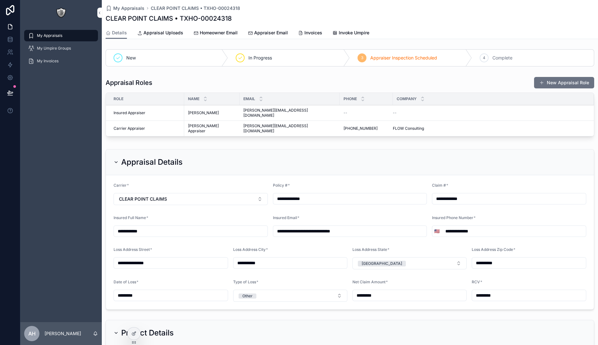
click at [478, 80] on button "New Appraisal Role" at bounding box center [564, 82] width 60 height 11
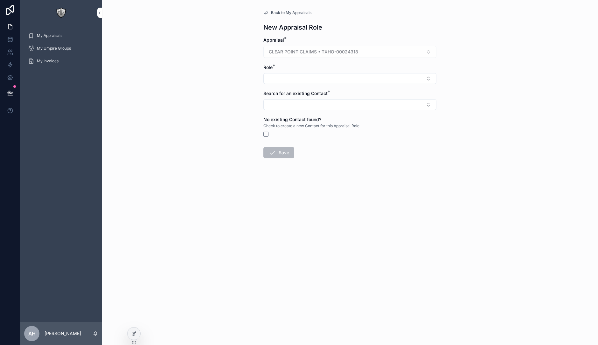
click at [321, 72] on div "Role *" at bounding box center [349, 74] width 173 height 20
click at [321, 74] on button "Select Button" at bounding box center [349, 78] width 173 height 11
click at [323, 113] on span "Umpire" at bounding box center [315, 114] width 15 height 6
click at [292, 105] on button "Select Button" at bounding box center [349, 105] width 173 height 11
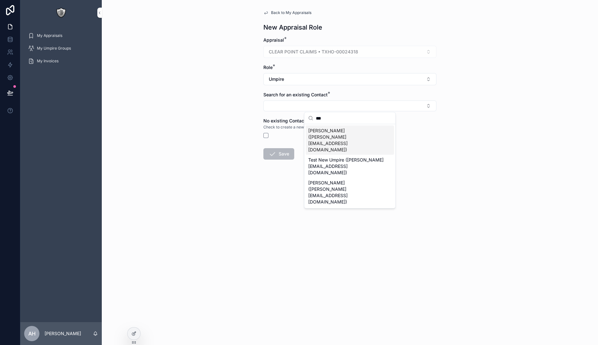
type input "***"
click at [327, 131] on span "Alex Umpire (alex+umpire@flowconsulting.llc)" at bounding box center [346, 139] width 76 height 25
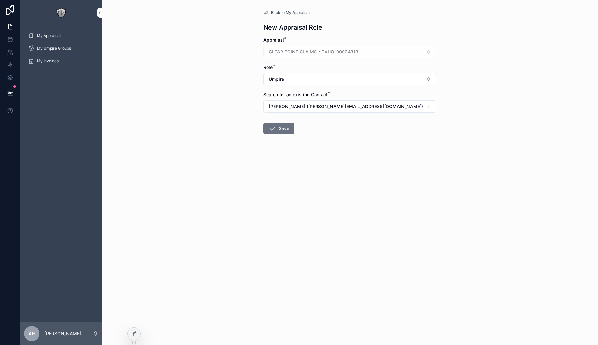
click at [286, 128] on button "Save" at bounding box center [278, 128] width 31 height 11
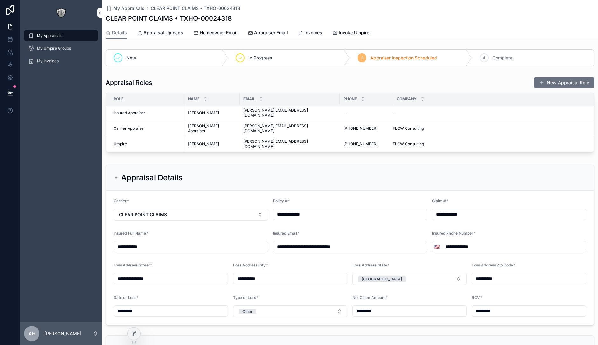
click at [358, 32] on span "Invoke Umpire" at bounding box center [354, 33] width 31 height 6
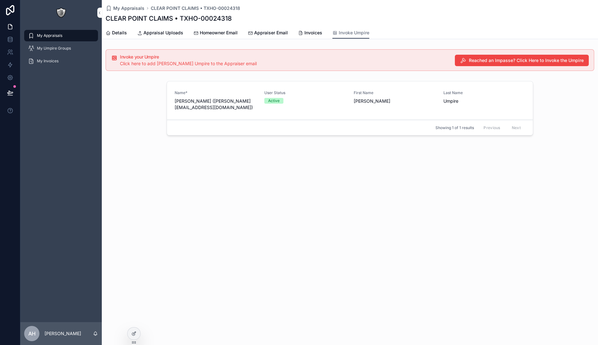
click at [135, 276] on icon at bounding box center [133, 333] width 5 height 5
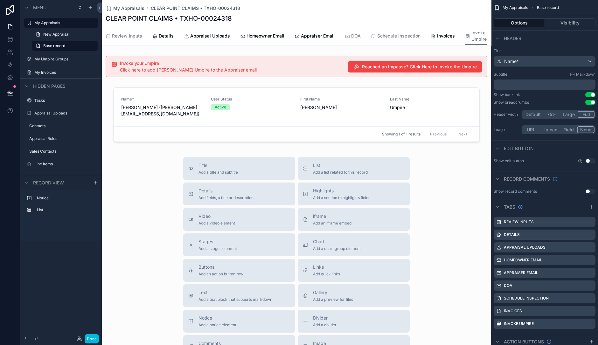
click at [247, 86] on div "scrollable content" at bounding box center [296, 116] width 389 height 62
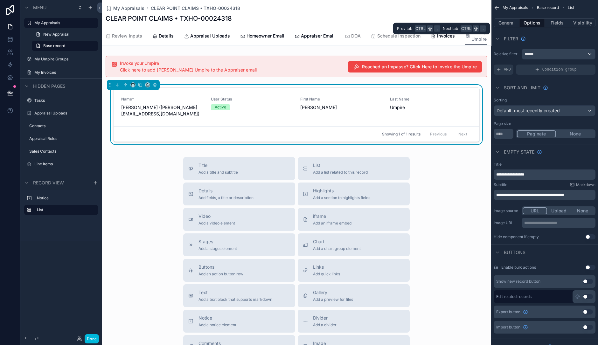
click at [478, 18] on button "Fields" at bounding box center [557, 22] width 25 height 9
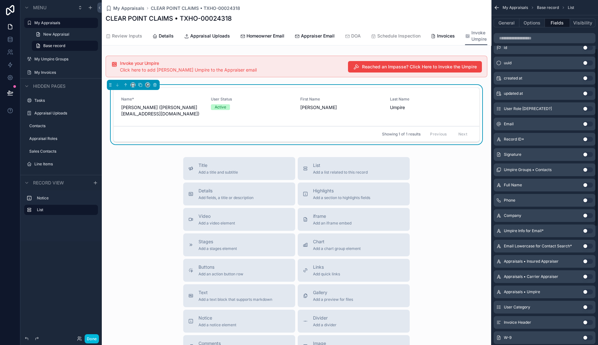
scroll to position [95, 0]
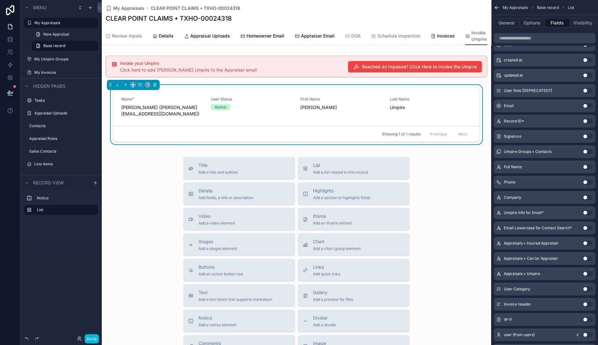
click at [478, 181] on button "Use setting" at bounding box center [587, 182] width 10 height 5
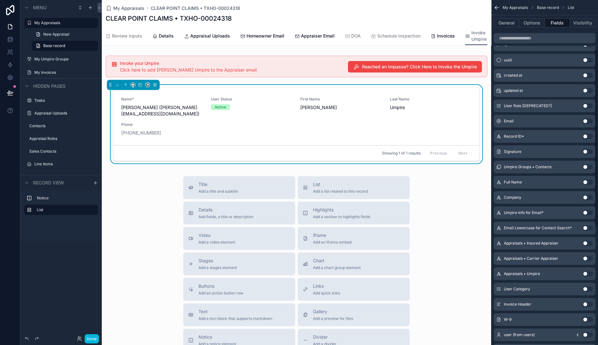
click at [478, 180] on button "Use setting" at bounding box center [587, 182] width 10 height 5
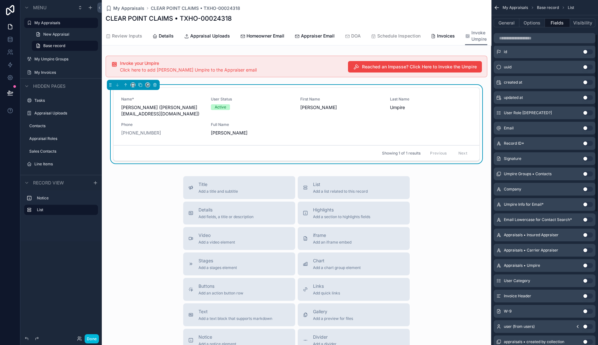
scroll to position [0, 0]
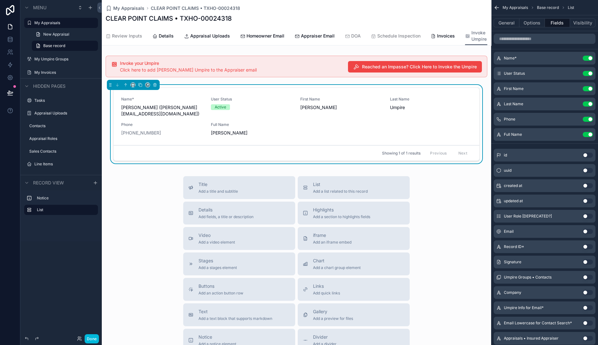
click at [478, 90] on button "Use setting" at bounding box center [587, 88] width 10 height 5
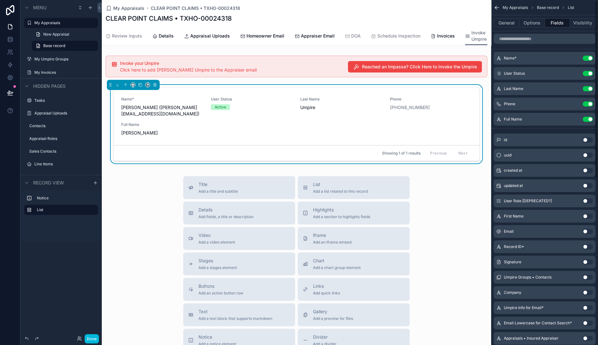
click at [478, 87] on button "Use setting" at bounding box center [587, 88] width 10 height 5
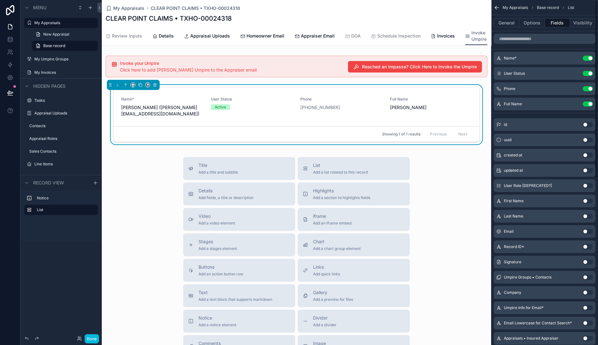
click at [478, 102] on button "Use setting" at bounding box center [587, 103] width 10 height 5
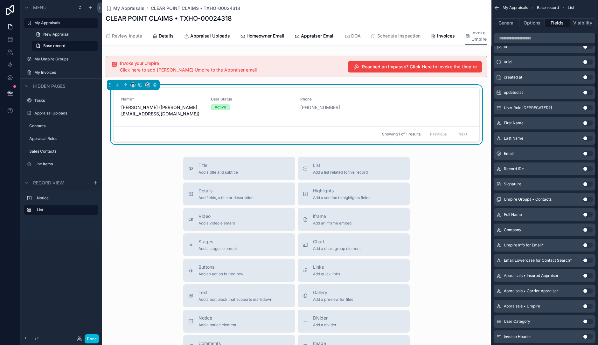
scroll to position [67, 0]
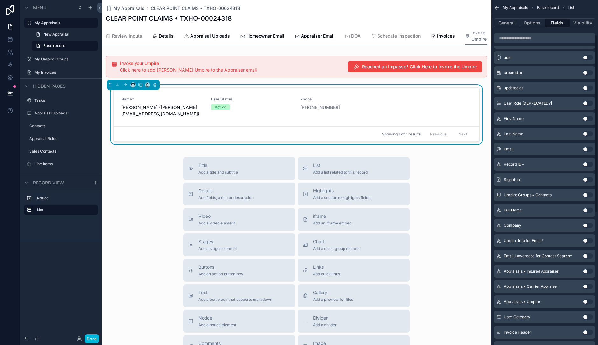
click at [478, 225] on button "Use setting" at bounding box center [587, 225] width 10 height 5
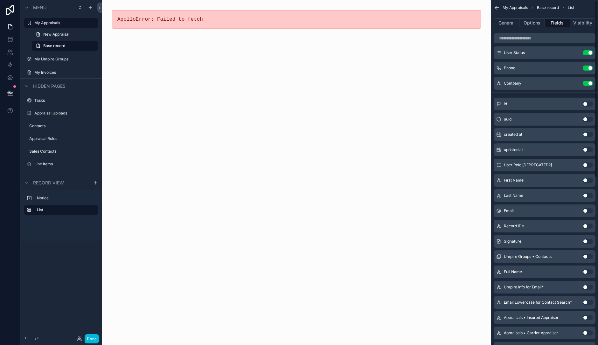
scroll to position [0, 0]
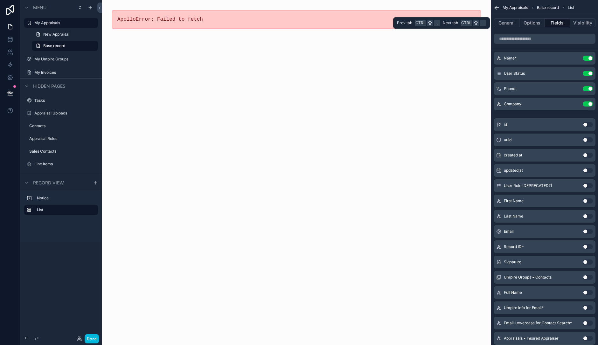
click at [478, 21] on button "Options" at bounding box center [531, 22] width 25 height 9
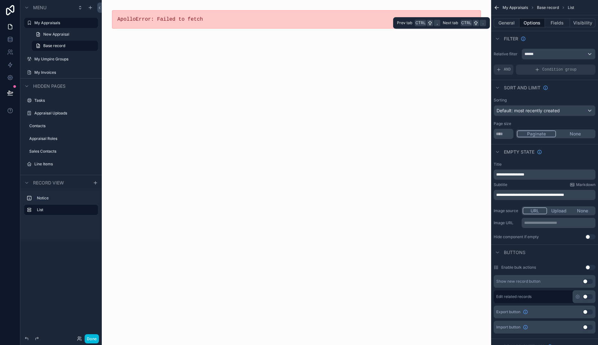
click at [478, 21] on button "General" at bounding box center [506, 22] width 26 height 9
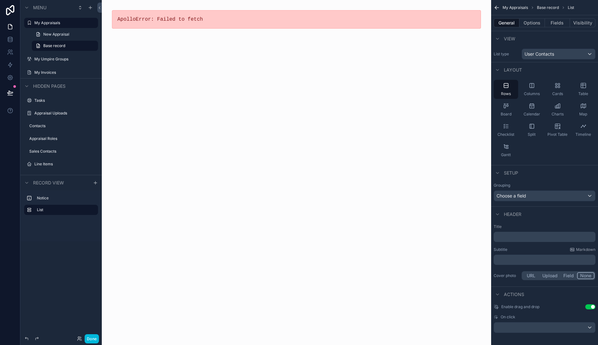
click at [249, 78] on div "ApolloError: Failed to fetch" at bounding box center [296, 172] width 389 height 345
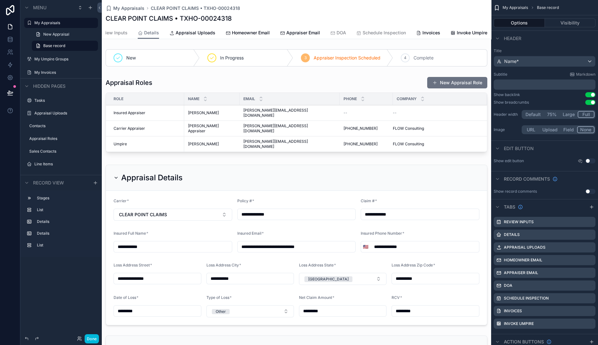
click at [464, 33] on span "Invoke Umpire" at bounding box center [472, 33] width 31 height 6
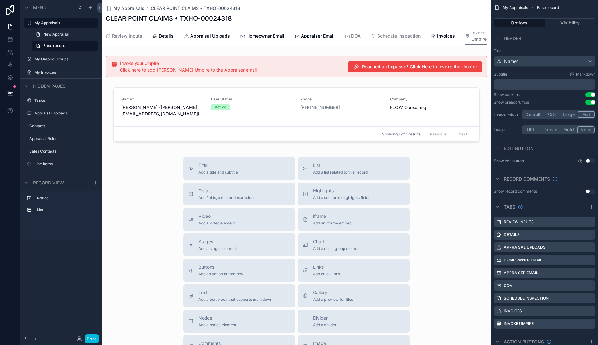
scroll to position [0, 4]
click at [303, 141] on div "Showing 1 of 1 results Previous Next" at bounding box center [296, 133] width 366 height 15
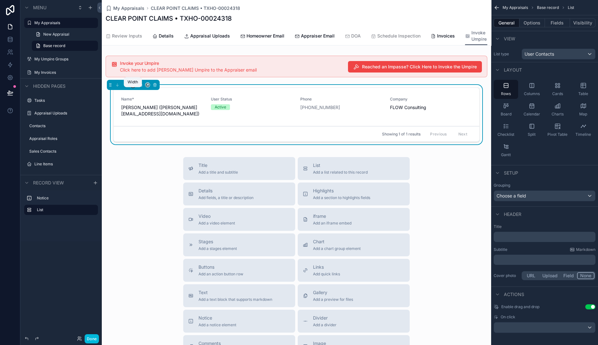
click at [134, 87] on icon "scrollable content" at bounding box center [133, 85] width 4 height 4
click at [150, 178] on div "scrollable content" at bounding box center [299, 172] width 598 height 345
click at [130, 89] on div "scrollable content" at bounding box center [133, 85] width 53 height 10
click at [132, 87] on icon "scrollable content" at bounding box center [133, 85] width 4 height 4
click at [143, 169] on div "Full width" at bounding box center [145, 174] width 27 height 11
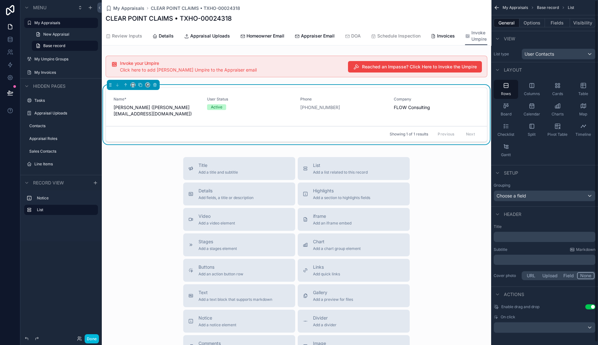
click at [478, 23] on button "Fields" at bounding box center [557, 22] width 25 height 9
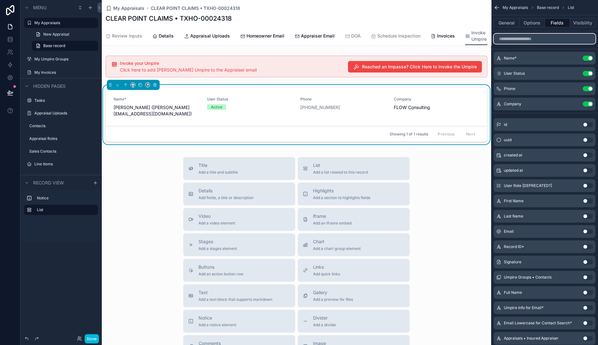
click at [478, 38] on input "scrollable content" at bounding box center [544, 39] width 102 height 10
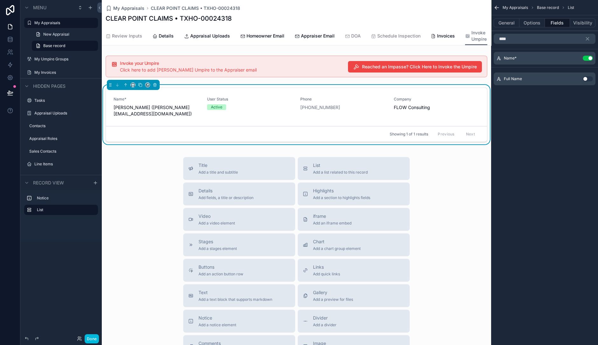
click at [478, 79] on button "Use setting" at bounding box center [587, 78] width 10 height 5
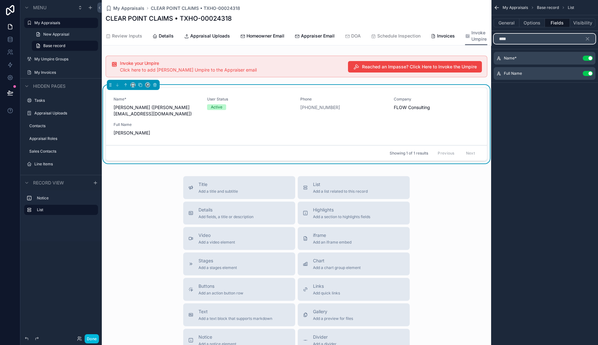
drag, startPoint x: 524, startPoint y: 38, endPoint x: 483, endPoint y: 36, distance: 40.8
click at [478, 36] on div "My Appraisals My Umpire Groups My Invoices Tasks Appraisal Uploads Contacts App…" at bounding box center [350, 172] width 496 height 345
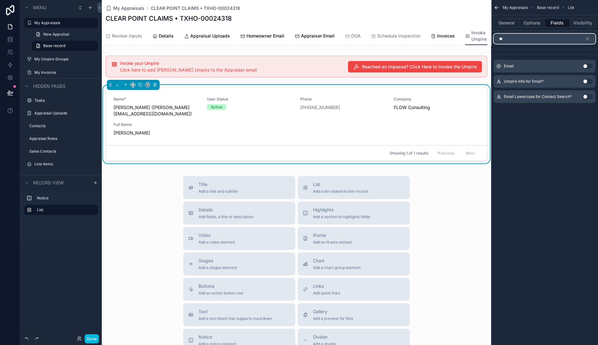
type input "**"
click at [478, 67] on button "Use setting" at bounding box center [587, 66] width 10 height 5
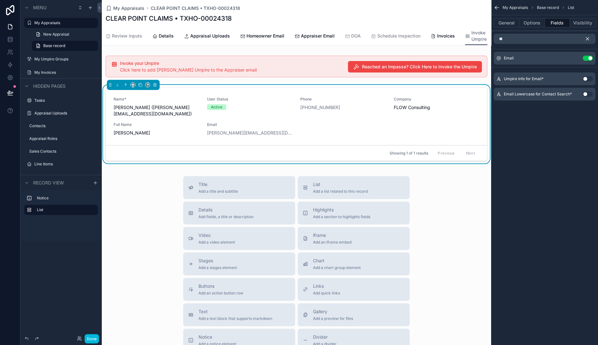
click at [478, 37] on icon "scrollable content" at bounding box center [587, 39] width 6 height 6
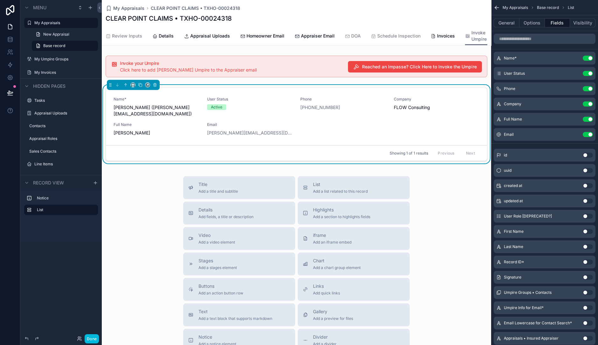
click at [478, 104] on button "Use setting" at bounding box center [587, 103] width 10 height 5
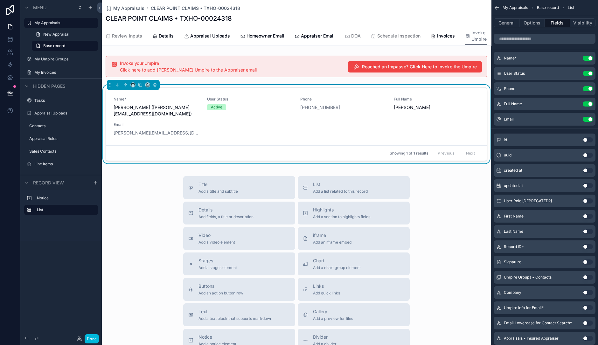
click at [478, 59] on button "Use setting" at bounding box center [587, 58] width 10 height 5
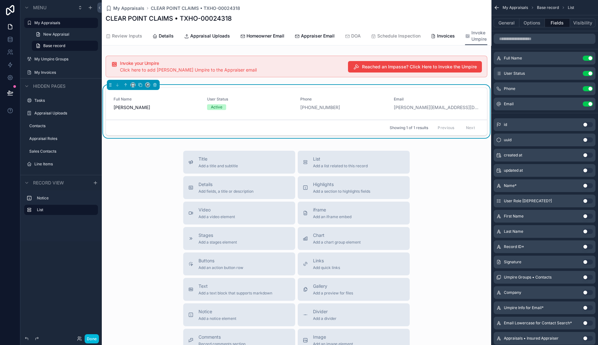
click at [130, 87] on div "scrollable content" at bounding box center [132, 84] width 5 height 5
click at [132, 87] on icon "scrollable content" at bounding box center [133, 85] width 4 height 4
click at [91, 276] on div "scrollable content" at bounding box center [299, 172] width 598 height 345
click at [93, 276] on button "Done" at bounding box center [92, 338] width 14 height 9
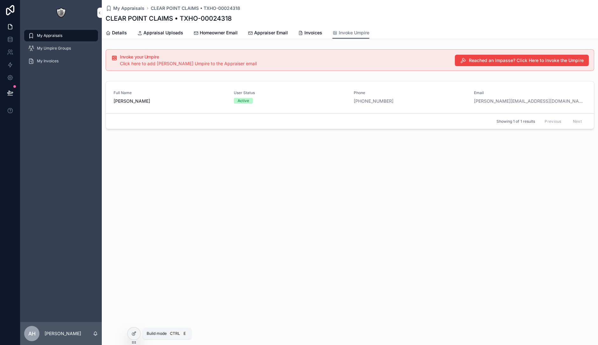
click at [135, 276] on icon at bounding box center [135, 332] width 1 height 1
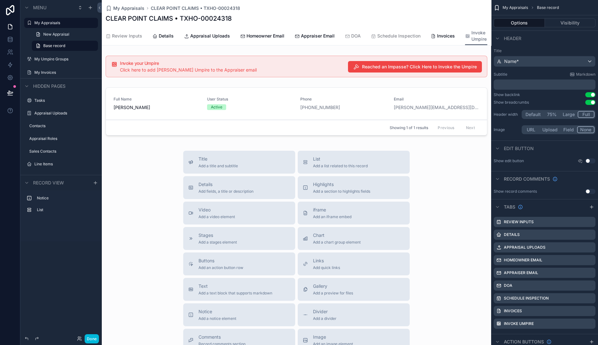
click at [254, 74] on div "scrollable content" at bounding box center [296, 66] width 389 height 27
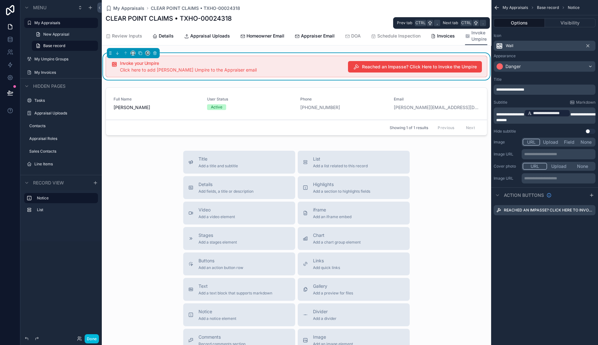
click at [478, 22] on button "Visibility" at bounding box center [570, 22] width 51 height 9
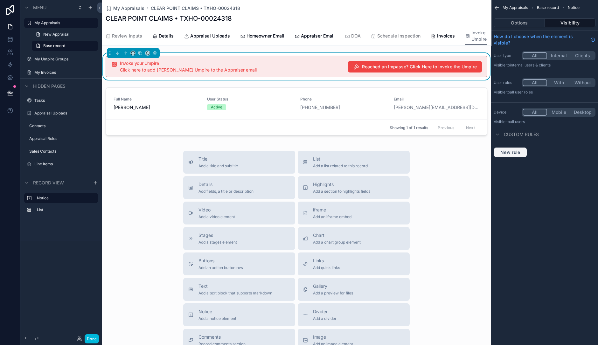
click at [478, 152] on span "New rule" at bounding box center [510, 152] width 25 height 6
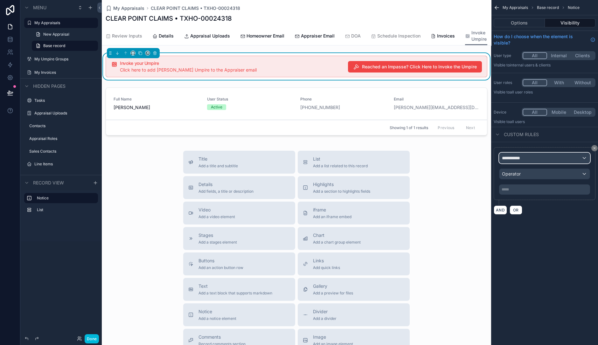
click at [478, 156] on span "**********" at bounding box center [514, 158] width 24 height 6
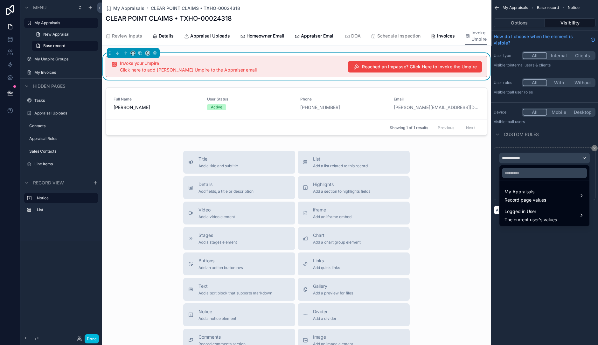
click at [478, 191] on span "My Appraisals" at bounding box center [525, 192] width 42 height 8
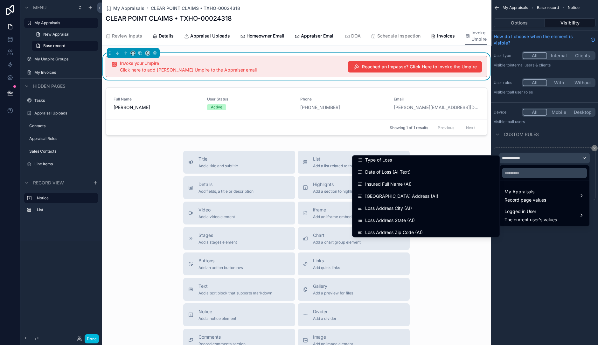
scroll to position [0, 0]
click at [392, 205] on div "Status" at bounding box center [426, 210] width 145 height 11
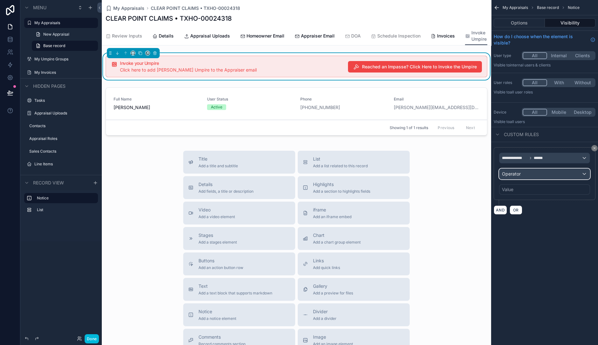
click at [478, 170] on div "Operator" at bounding box center [544, 174] width 90 height 10
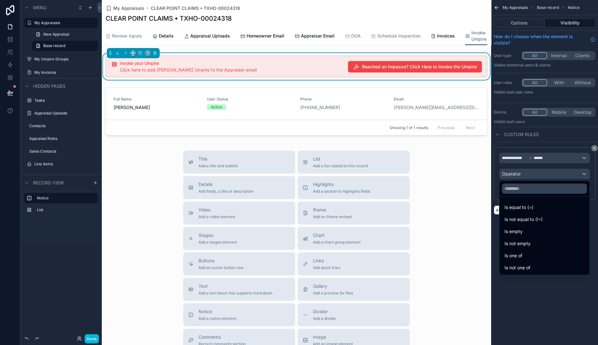
drag, startPoint x: 521, startPoint y: 253, endPoint x: 540, endPoint y: 257, distance: 18.9
click at [478, 257] on div "Is one of" at bounding box center [544, 256] width 80 height 8
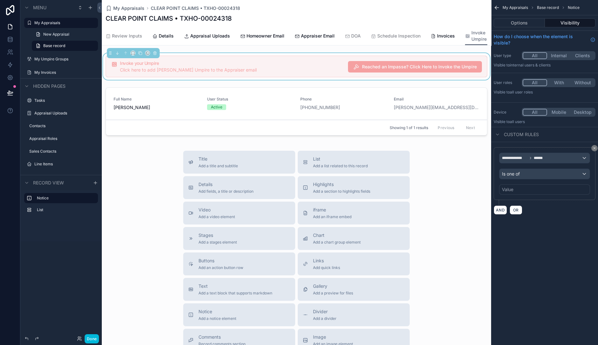
click at [478, 190] on div "Value" at bounding box center [544, 189] width 91 height 10
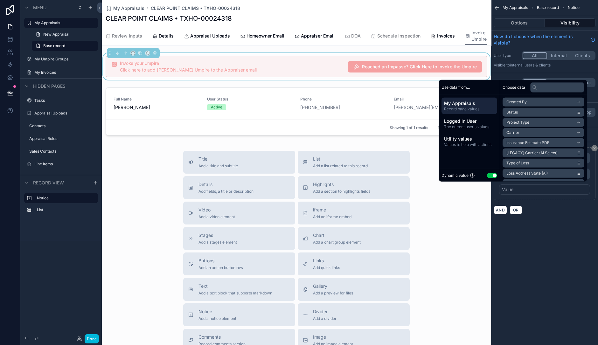
click at [478, 176] on button "Use setting" at bounding box center [492, 175] width 10 height 5
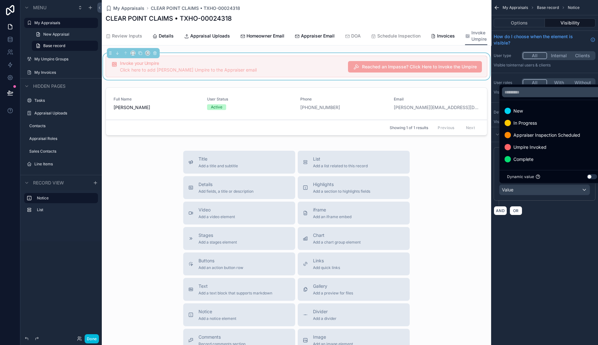
click at [478, 113] on div "New" at bounding box center [551, 111] width 95 height 8
click at [478, 124] on span "In Progress" at bounding box center [525, 123] width 24 height 8
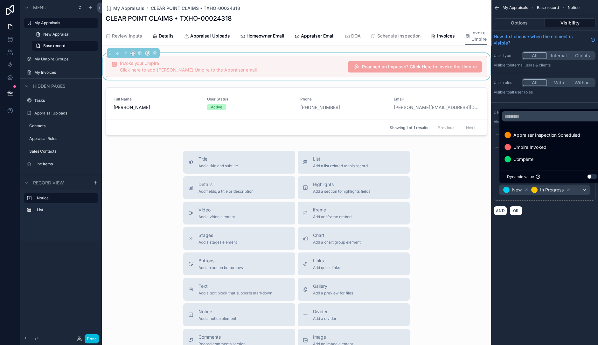
click at [478, 134] on span "Appraiser Inspection Scheduled" at bounding box center [546, 135] width 67 height 8
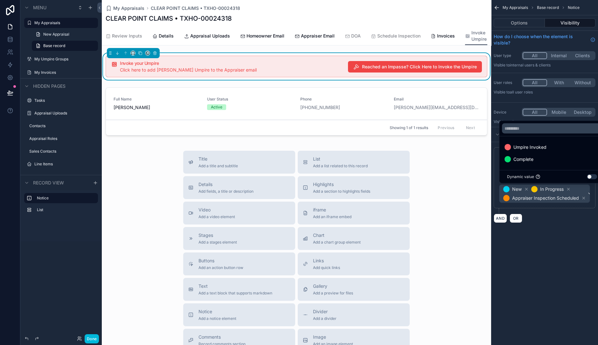
click at [478, 242] on div "**********" at bounding box center [544, 172] width 107 height 345
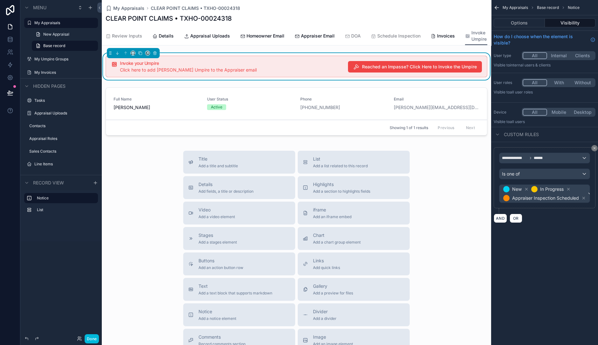
click at [93, 276] on button "Done" at bounding box center [92, 338] width 14 height 9
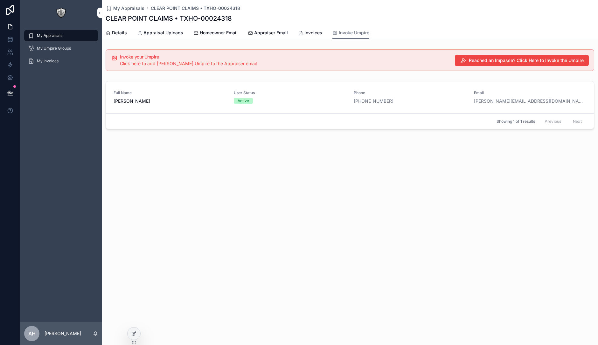
click at [132, 276] on icon at bounding box center [133, 333] width 5 height 5
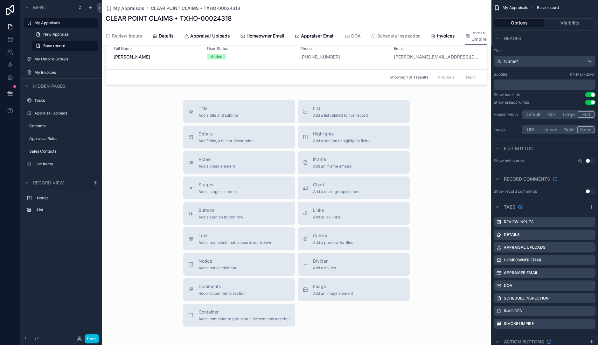
scroll to position [50, 0]
click at [225, 260] on span "Notice" at bounding box center [217, 262] width 38 height 6
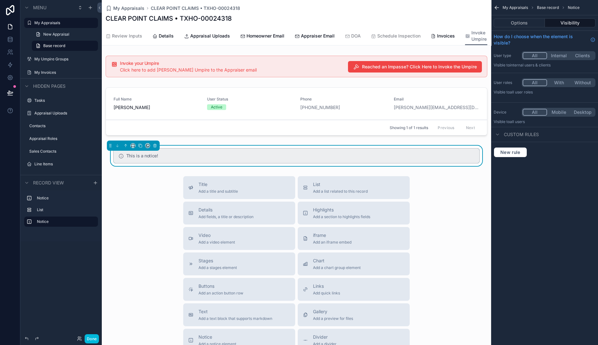
scroll to position [0, 0]
click at [156, 148] on icon "scrollable content" at bounding box center [155, 145] width 4 height 4
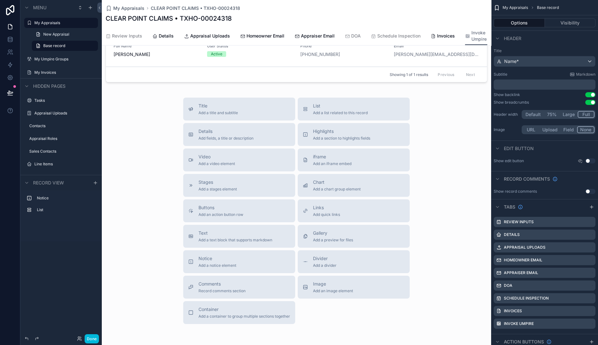
scroll to position [55, 0]
click at [316, 209] on span "Links" at bounding box center [326, 206] width 27 height 6
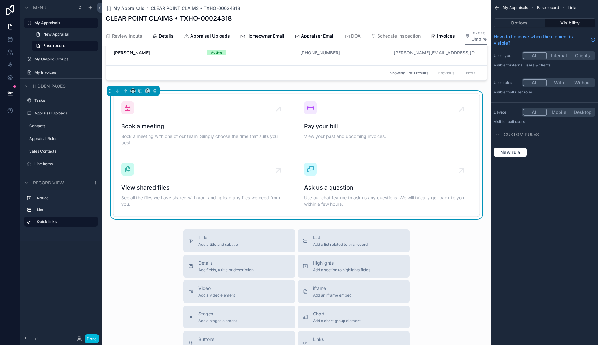
scroll to position [42, 0]
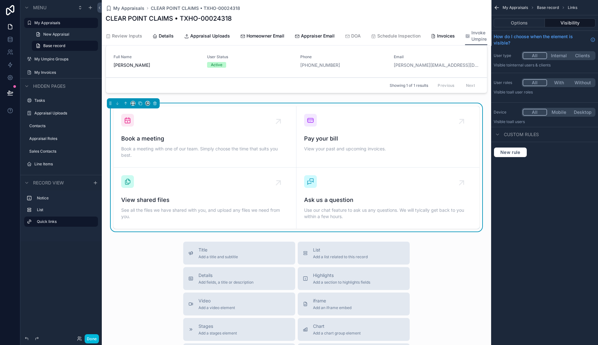
click at [478, 23] on button "Options" at bounding box center [518, 22] width 51 height 9
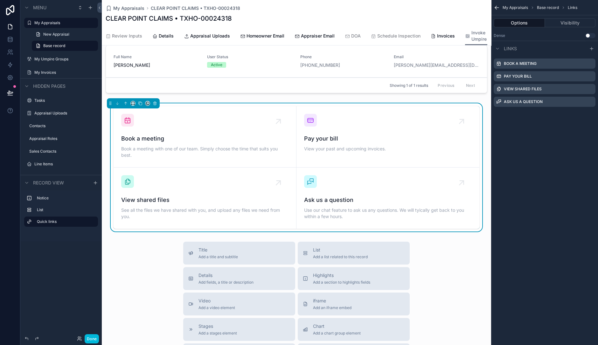
click at [0, 0] on icon "scrollable content" at bounding box center [0, 0] width 0 height 0
click at [478, 90] on icon at bounding box center [579, 91] width 5 height 5
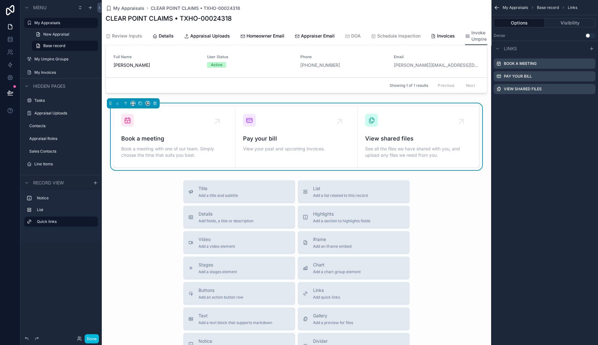
click at [0, 0] on icon "scrollable content" at bounding box center [0, 0] width 0 height 0
click at [478, 79] on icon at bounding box center [579, 78] width 5 height 5
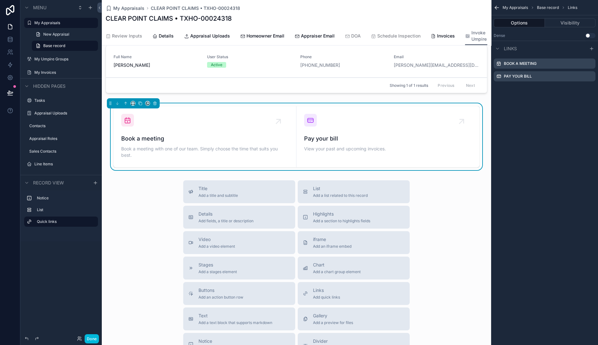
click at [0, 0] on icon "scrollable content" at bounding box center [0, 0] width 0 height 0
click at [478, 66] on icon at bounding box center [579, 66] width 5 height 5
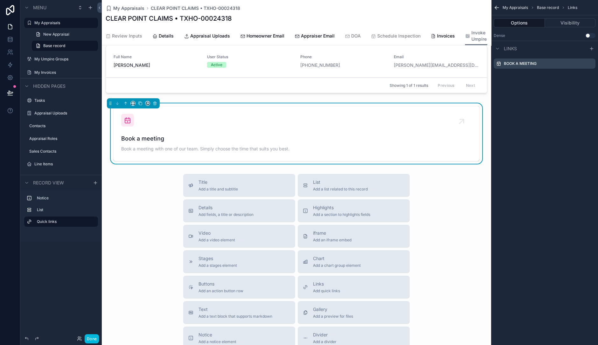
click at [0, 0] on icon "scrollable content" at bounding box center [0, 0] width 0 height 0
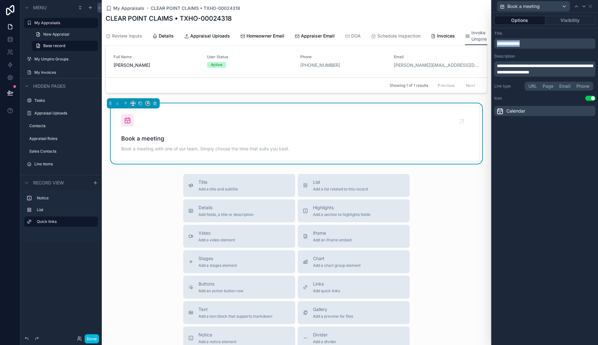
drag, startPoint x: 542, startPoint y: 42, endPoint x: 491, endPoint y: 41, distance: 50.9
click at [478, 41] on div "**********" at bounding box center [545, 73] width 106 height 90
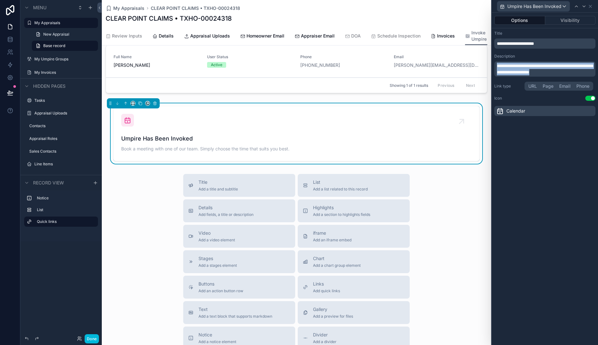
drag, startPoint x: 575, startPoint y: 73, endPoint x: 489, endPoint y: 67, distance: 85.7
click at [478, 67] on div "**********" at bounding box center [299, 172] width 598 height 345
click at [478, 111] on div "Calendar" at bounding box center [544, 111] width 101 height 10
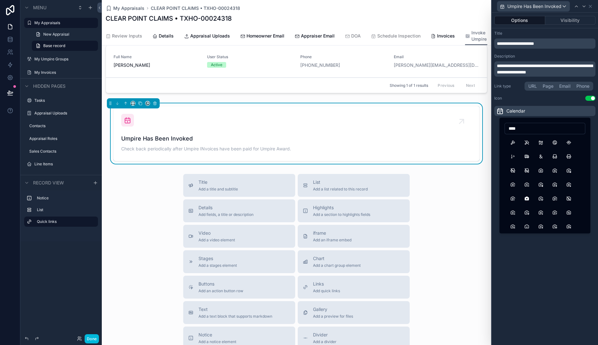
drag, startPoint x: 525, startPoint y: 128, endPoint x: 507, endPoint y: 129, distance: 18.1
click at [478, 129] on input "****" at bounding box center [545, 128] width 80 height 9
type input "*"
type input "****"
click at [478, 141] on button "Hammer" at bounding box center [512, 142] width 11 height 11
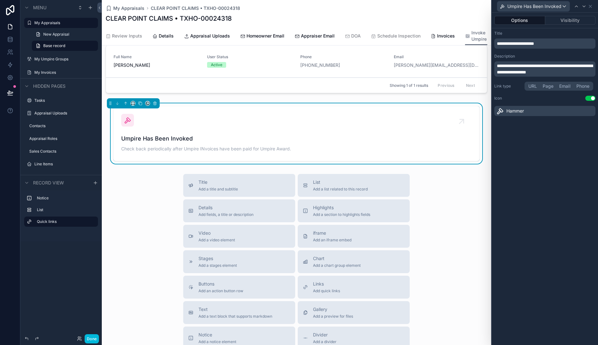
drag, startPoint x: 590, startPoint y: 71, endPoint x: 499, endPoint y: 69, distance: 91.0
drag, startPoint x: 499, startPoint y: 69, endPoint x: 553, endPoint y: 64, distance: 54.3
click at [478, 64] on span "**********" at bounding box center [545, 69] width 96 height 11
drag, startPoint x: 589, startPoint y: 72, endPoint x: 552, endPoint y: 64, distance: 37.3
click at [478, 64] on p "**********" at bounding box center [545, 69] width 97 height 13
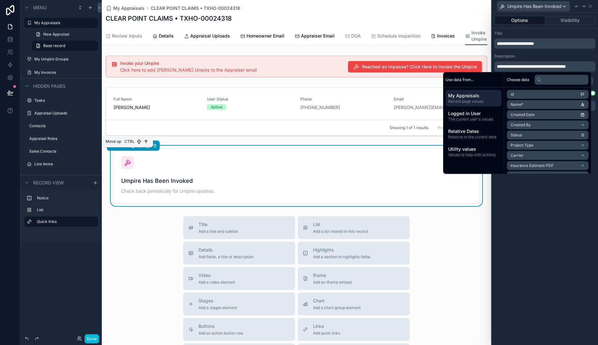
click at [125, 148] on icon "scrollable content" at bounding box center [125, 145] width 4 height 4
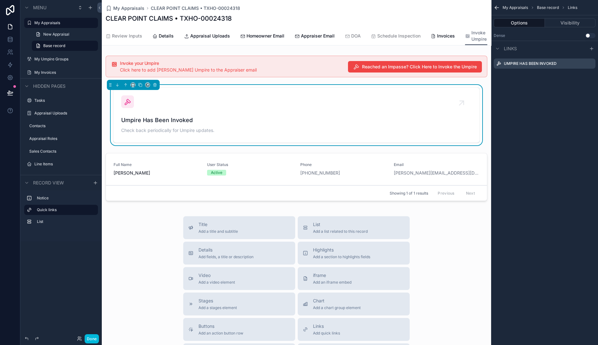
click at [478, 35] on button "Use setting" at bounding box center [590, 35] width 10 height 5
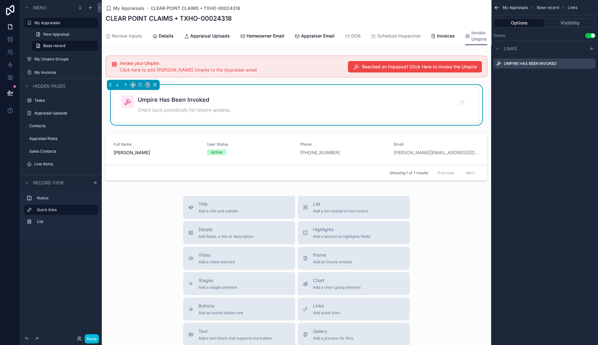
click at [0, 0] on icon "scrollable content" at bounding box center [0, 0] width 0 height 0
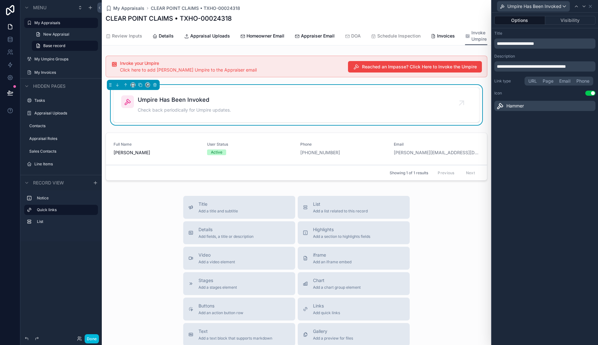
click at [478, 23] on button "Visibility" at bounding box center [570, 20] width 51 height 9
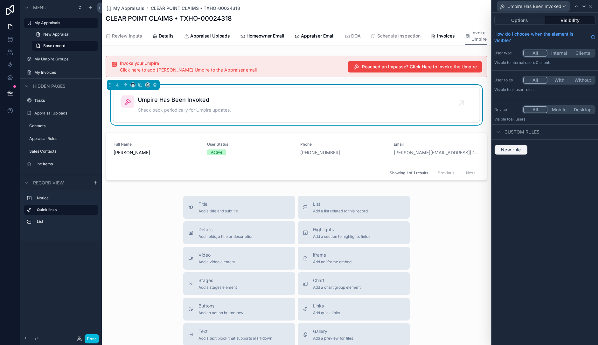
click at [478, 148] on span "New rule" at bounding box center [510, 150] width 25 height 6
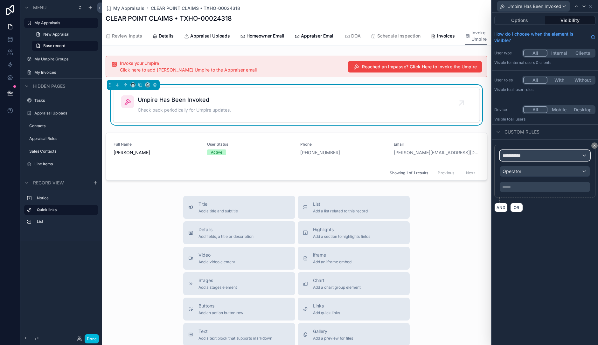
click at [478, 159] on div "**********" at bounding box center [545, 155] width 90 height 10
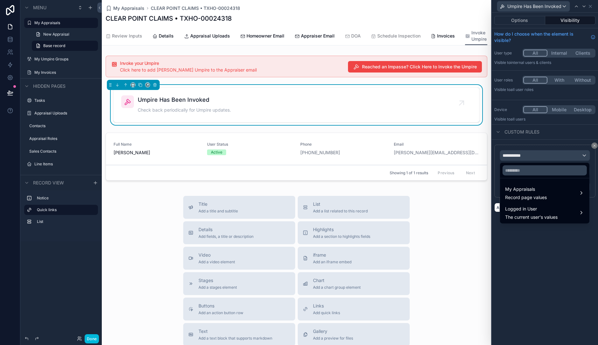
click at [478, 189] on span "My Appraisals" at bounding box center [526, 189] width 42 height 8
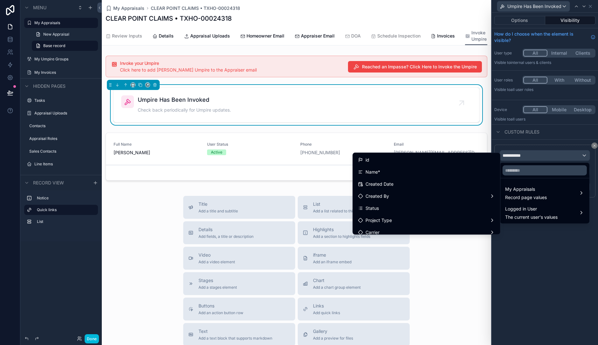
click at [386, 207] on div "Status" at bounding box center [426, 208] width 137 height 8
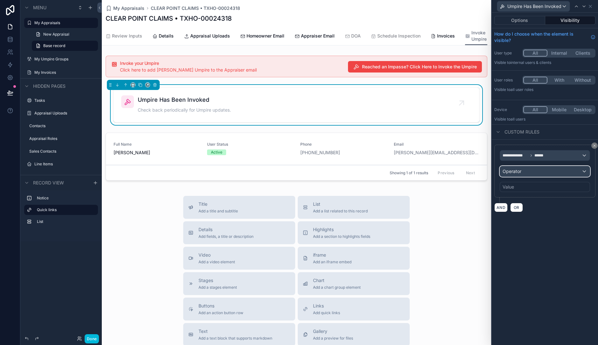
click at [478, 172] on div "Operator" at bounding box center [545, 171] width 90 height 10
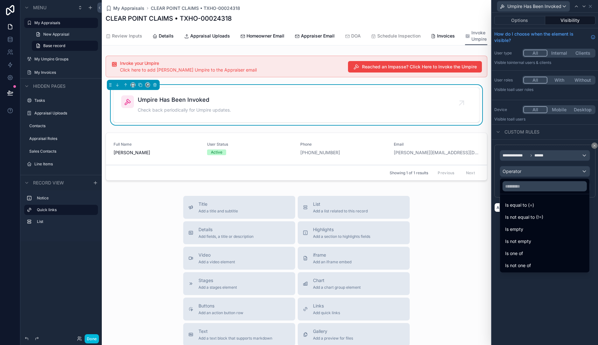
click at [478, 206] on span "Is equal to (=)" at bounding box center [519, 205] width 29 height 8
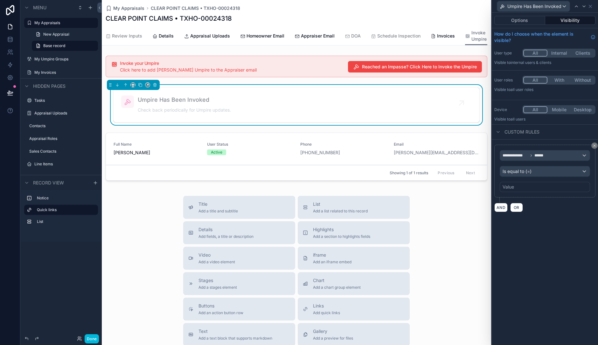
click at [478, 186] on div "Value" at bounding box center [544, 187] width 90 height 10
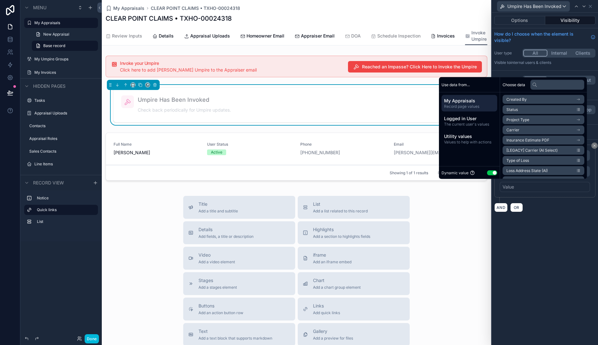
click at [478, 172] on button "Use setting" at bounding box center [492, 172] width 10 height 5
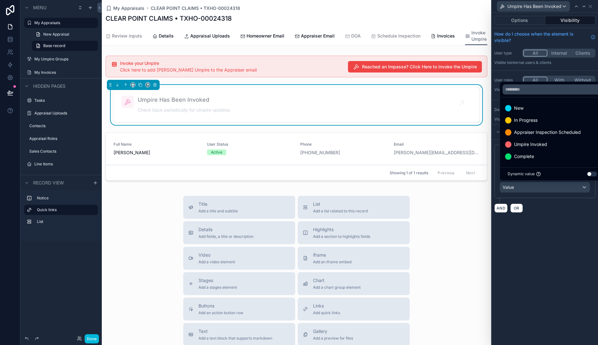
click at [478, 146] on span "Umpire Invoked" at bounding box center [530, 145] width 33 height 8
click at [478, 228] on div "**********" at bounding box center [545, 179] width 106 height 332
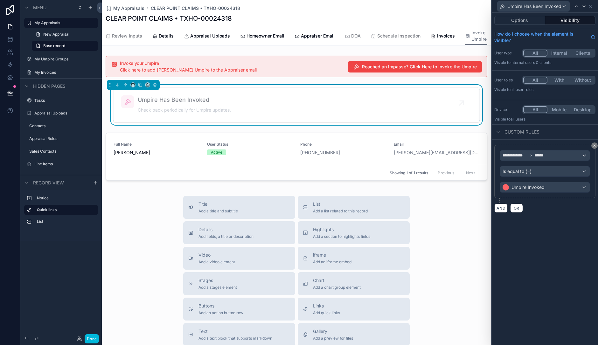
click at [95, 276] on button "Done" at bounding box center [92, 338] width 14 height 9
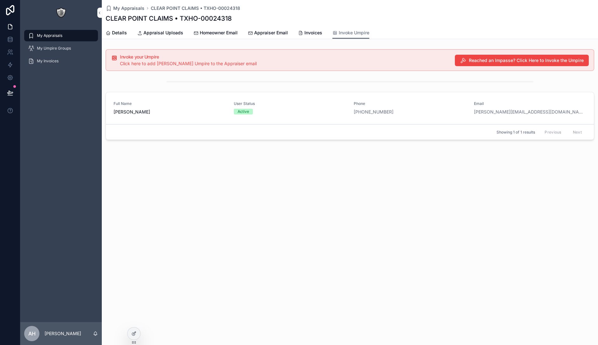
click at [132, 276] on icon at bounding box center [133, 333] width 5 height 5
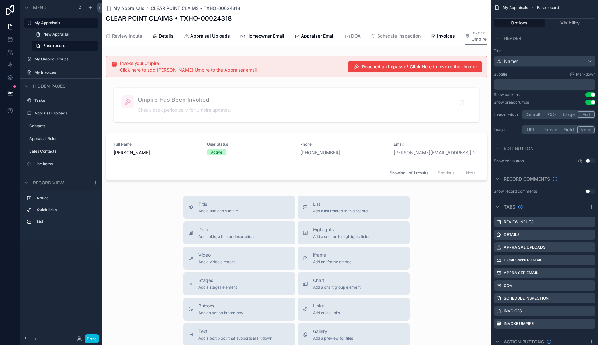
click at [155, 134] on div "scrollable content" at bounding box center [296, 158] width 389 height 56
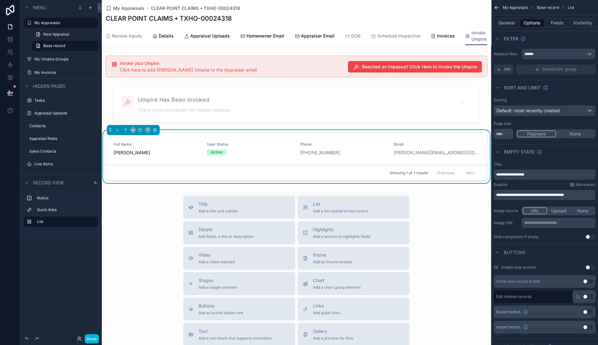
click at [478, 23] on button "General" at bounding box center [506, 22] width 26 height 9
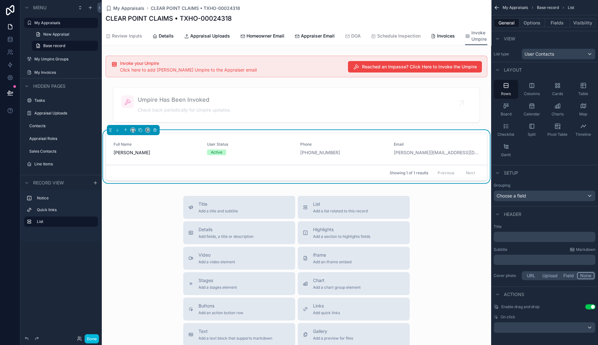
click at [478, 235] on p "﻿" at bounding box center [545, 237] width 98 height 6
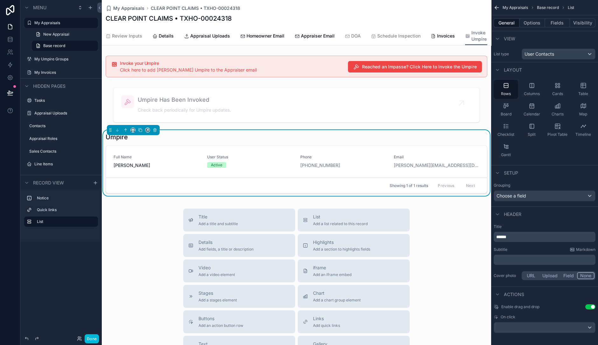
click at [497, 236] on span "******" at bounding box center [501, 237] width 10 height 4
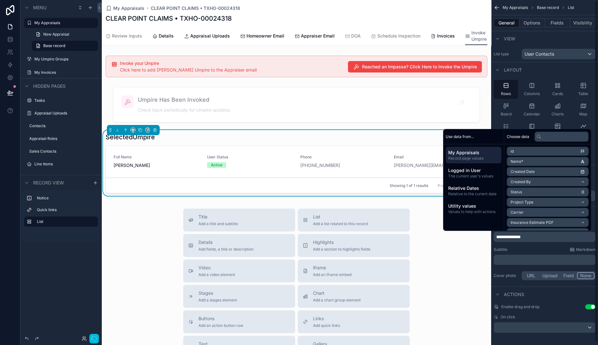
click at [519, 248] on div "Subtitle Markdown" at bounding box center [544, 249] width 102 height 5
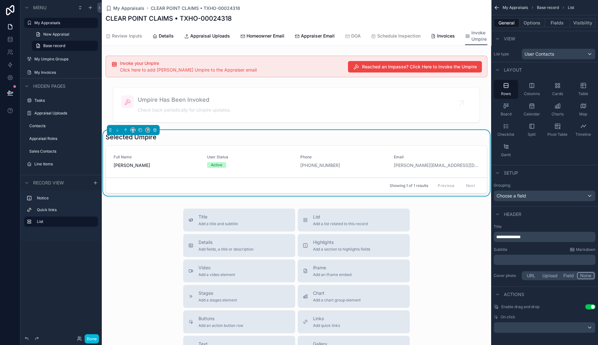
click at [97, 336] on button "Done" at bounding box center [92, 338] width 14 height 9
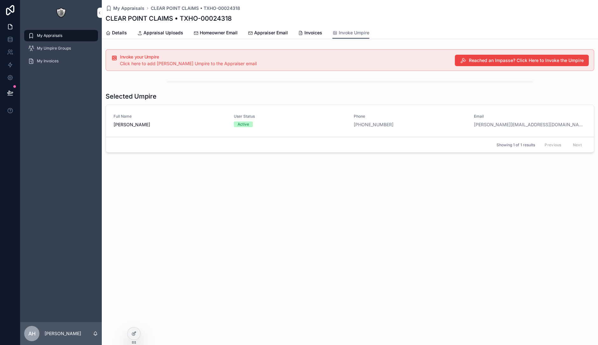
click at [132, 333] on icon at bounding box center [133, 334] width 3 height 3
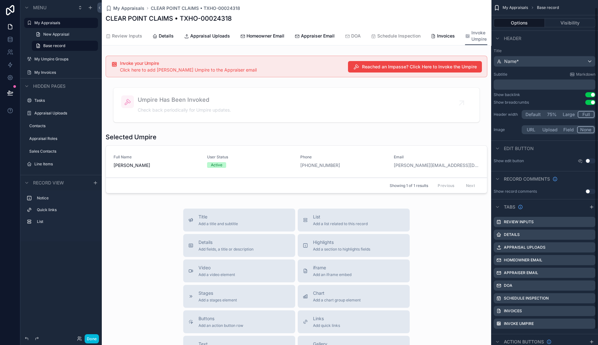
scroll to position [8, 0]
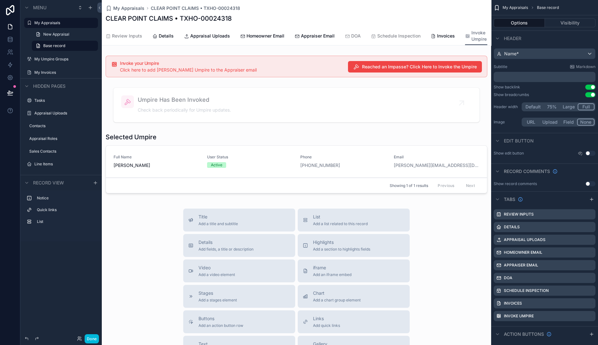
click at [0, 0] on icon "scrollable content" at bounding box center [0, 0] width 0 height 0
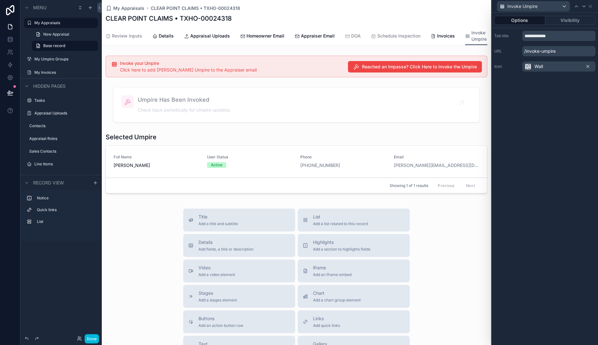
click at [588, 66] on icon at bounding box center [587, 66] width 5 height 5
click at [552, 64] on span "Select an icon" at bounding box center [538, 66] width 29 height 6
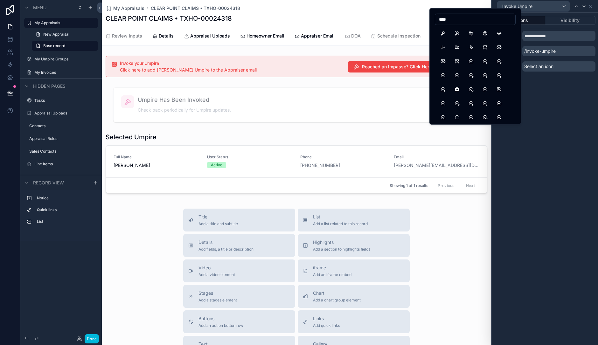
type input "****"
click at [445, 30] on button "Hammer" at bounding box center [442, 33] width 11 height 11
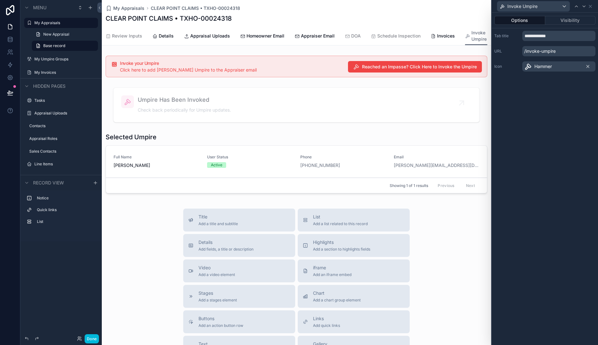
click at [95, 335] on button "Done" at bounding box center [92, 338] width 14 height 9
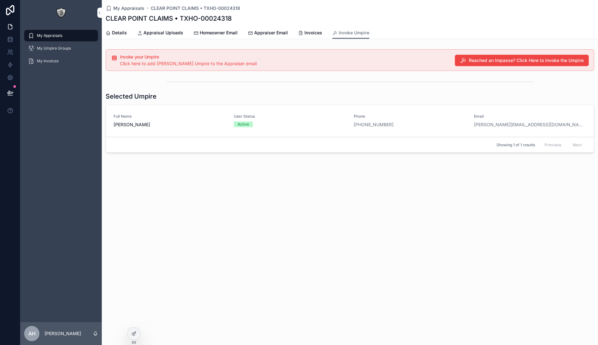
click at [502, 58] on span "Reached an Impasse? Click Here to Invoke the Umpire" at bounding box center [526, 60] width 115 height 6
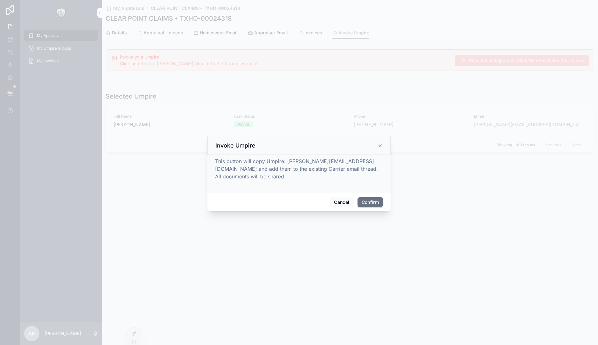
click at [380, 148] on icon at bounding box center [379, 145] width 5 height 5
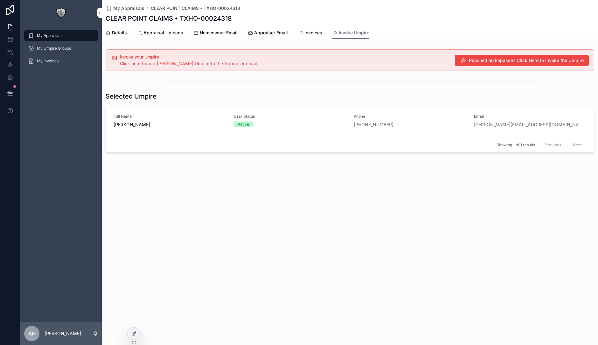
click at [135, 332] on icon at bounding box center [135, 332] width 1 height 1
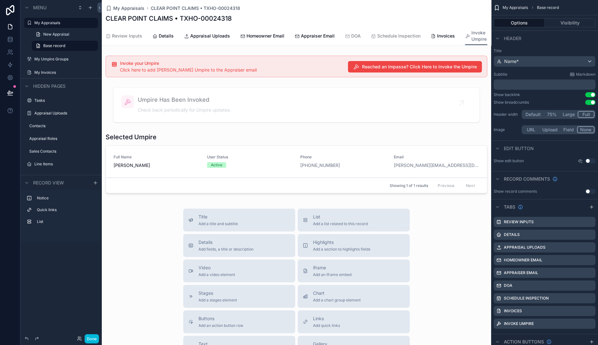
click at [211, 130] on div "scrollable content" at bounding box center [296, 164] width 389 height 68
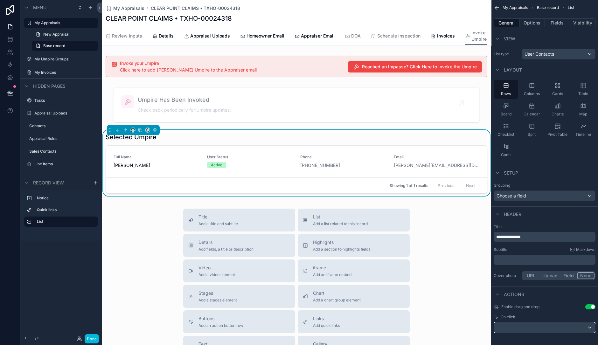
drag, startPoint x: 524, startPoint y: 329, endPoint x: 552, endPoint y: 326, distance: 28.2
click at [552, 326] on div "scrollable content" at bounding box center [544, 327] width 101 height 10
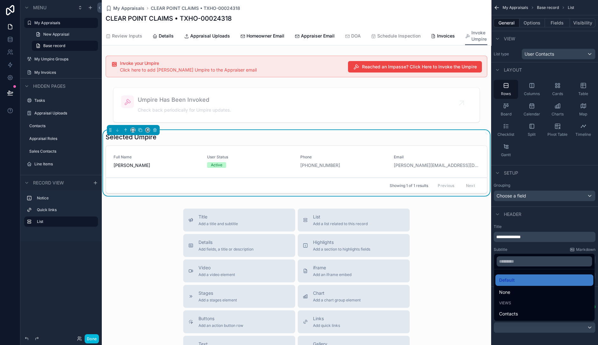
click at [519, 290] on div "None" at bounding box center [544, 292] width 90 height 8
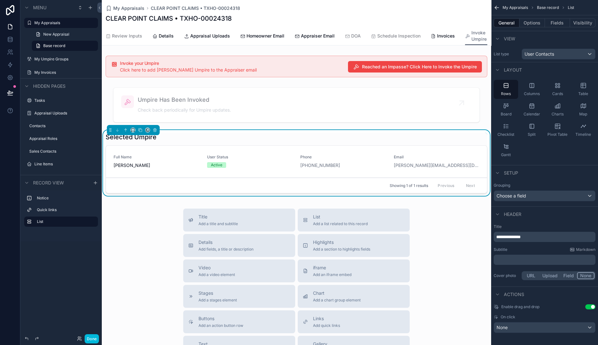
click at [591, 307] on button "Use setting" at bounding box center [590, 306] width 10 height 5
click at [536, 23] on button "Options" at bounding box center [531, 22] width 25 height 9
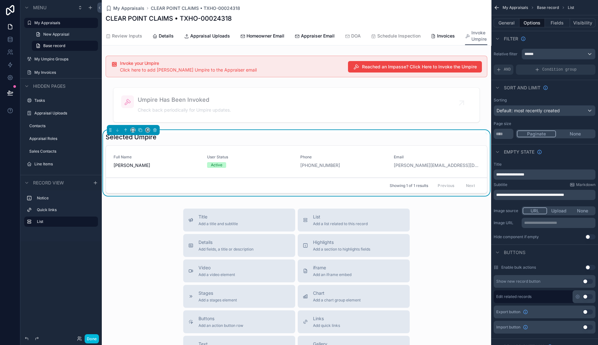
click at [94, 339] on button "Done" at bounding box center [92, 338] width 14 height 9
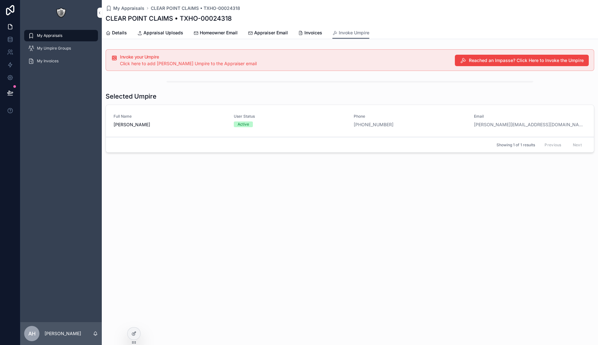
click at [121, 31] on span "Details" at bounding box center [119, 33] width 15 height 6
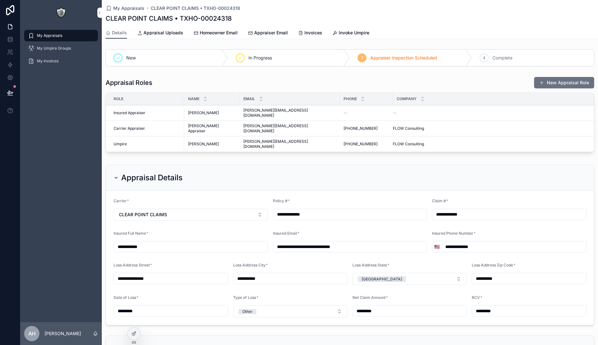
click at [364, 28] on link "Invoke Umpire" at bounding box center [350, 33] width 37 height 13
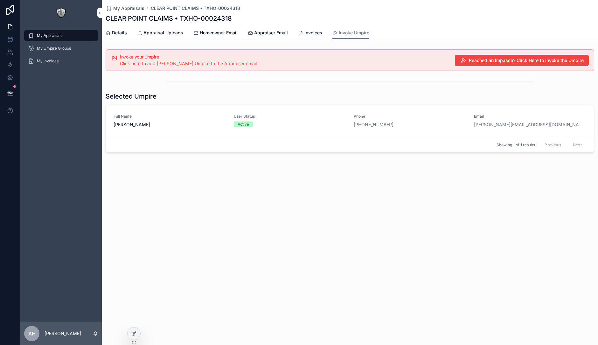
click at [493, 57] on span "Reached an Impasse? Click Here to Invoke the Umpire" at bounding box center [526, 60] width 115 height 6
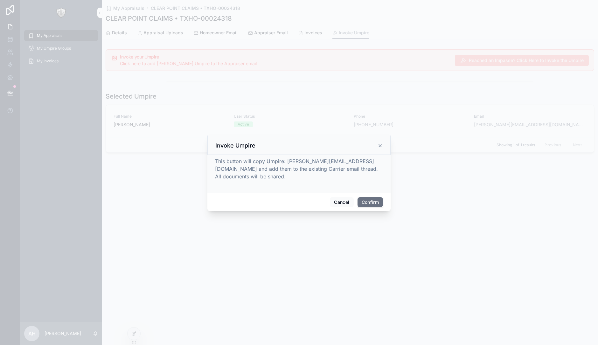
click at [377, 197] on button "Confirm" at bounding box center [369, 202] width 25 height 10
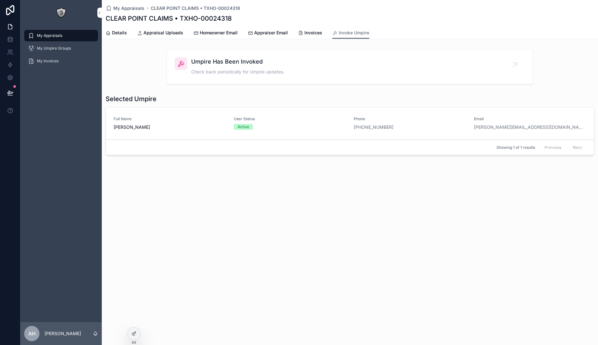
click at [136, 335] on icon at bounding box center [133, 333] width 5 height 5
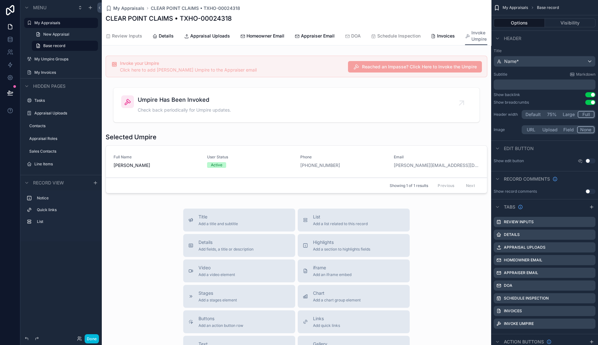
click at [210, 95] on div "scrollable content" at bounding box center [296, 105] width 389 height 40
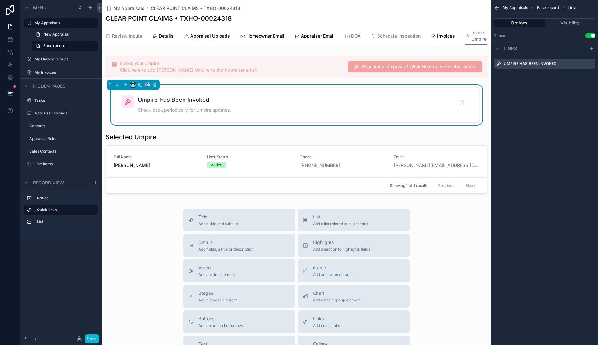
click at [135, 87] on button "scrollable content" at bounding box center [132, 84] width 5 height 5
click at [146, 169] on div "Full width" at bounding box center [145, 174] width 27 height 11
click at [92, 338] on button "Done" at bounding box center [92, 338] width 14 height 9
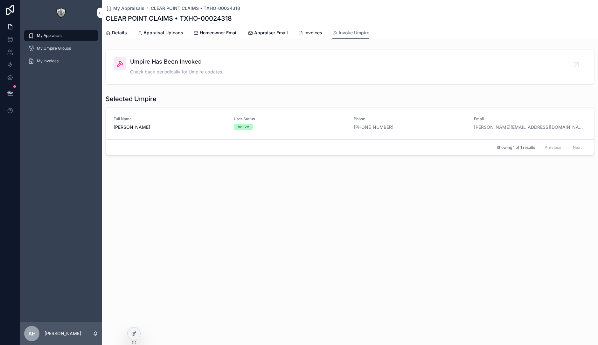
click at [312, 38] on link "Invoices" at bounding box center [310, 33] width 24 height 13
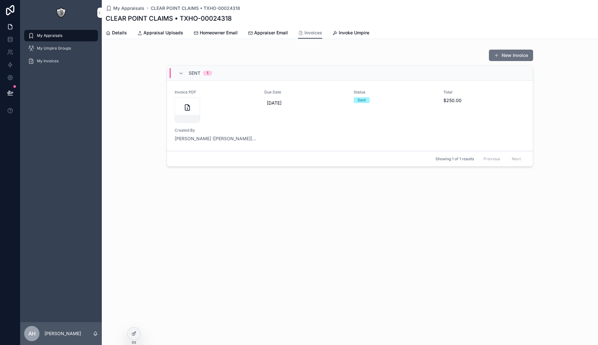
click at [344, 37] on link "Invoke Umpire" at bounding box center [350, 33] width 37 height 13
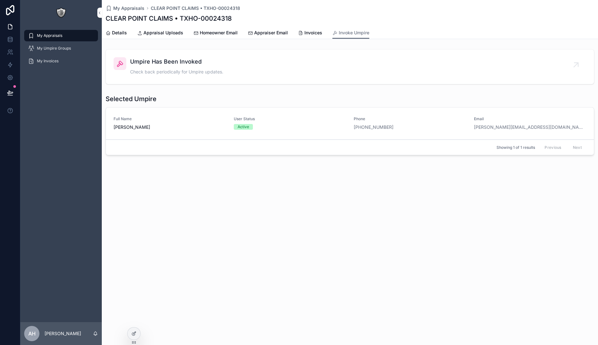
click at [134, 334] on icon at bounding box center [133, 334] width 3 height 3
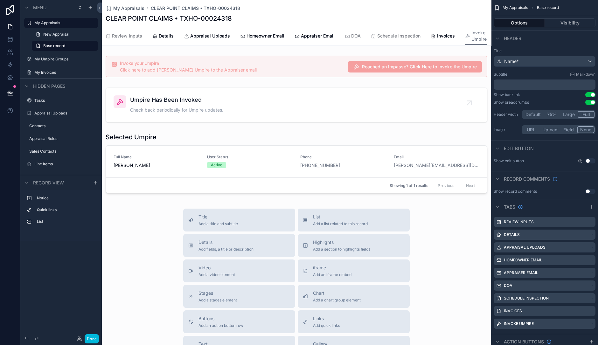
click at [239, 182] on div "Showing 1 of 1 results Previous Next" at bounding box center [296, 185] width 381 height 15
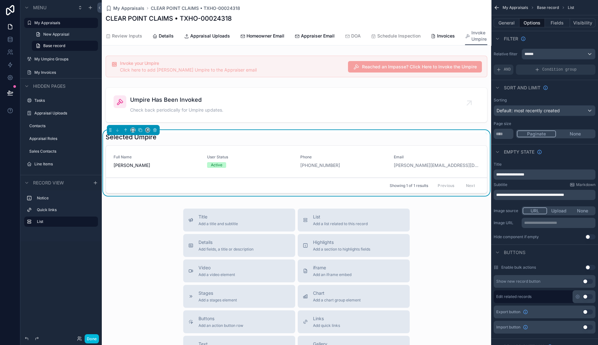
click at [562, 133] on button "None" at bounding box center [575, 133] width 38 height 7
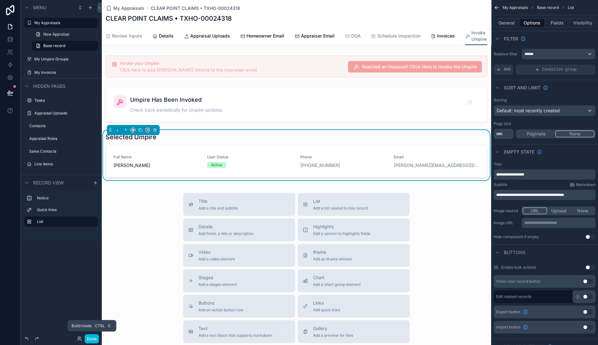
click at [88, 340] on button "Done" at bounding box center [92, 338] width 14 height 9
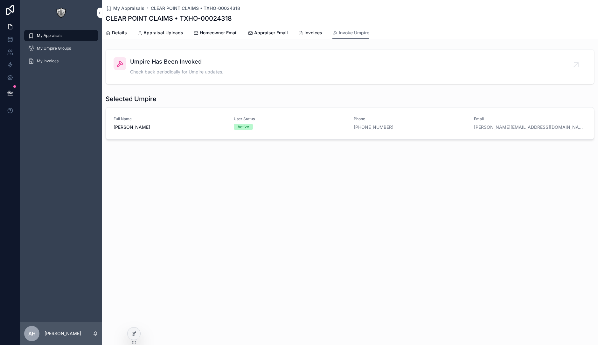
click at [137, 331] on div at bounding box center [133, 333] width 13 height 12
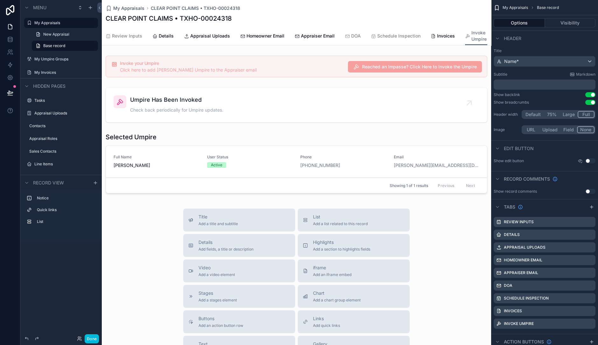
click at [351, 73] on div "scrollable content" at bounding box center [296, 66] width 389 height 27
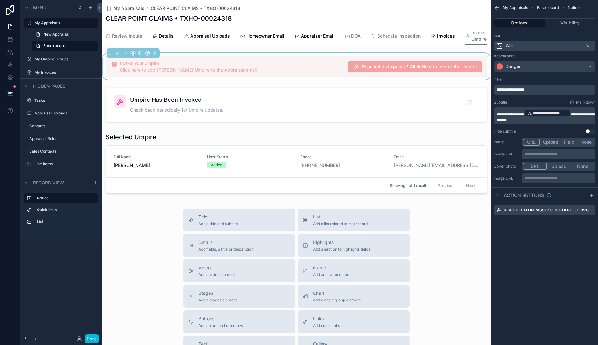
click at [0, 0] on icon "scrollable content" at bounding box center [0, 0] width 0 height 0
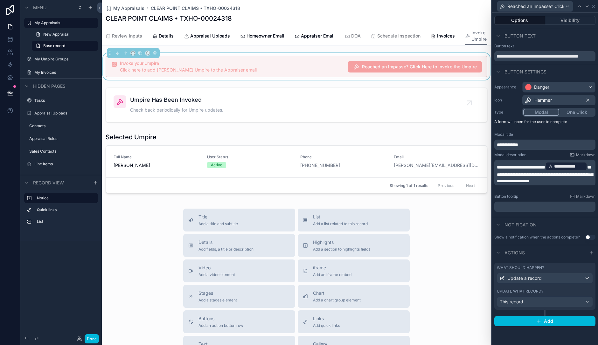
click at [528, 289] on label "Update what record?" at bounding box center [520, 291] width 46 height 5
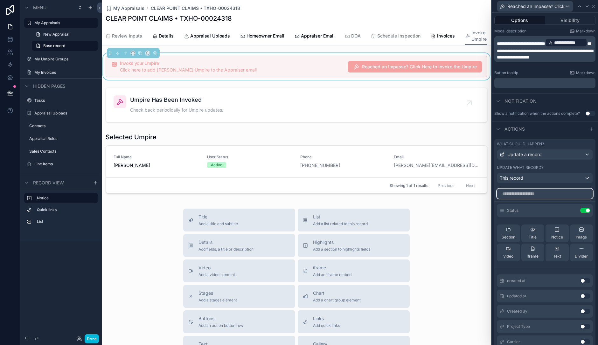
click at [531, 198] on input "text" at bounding box center [545, 194] width 96 height 10
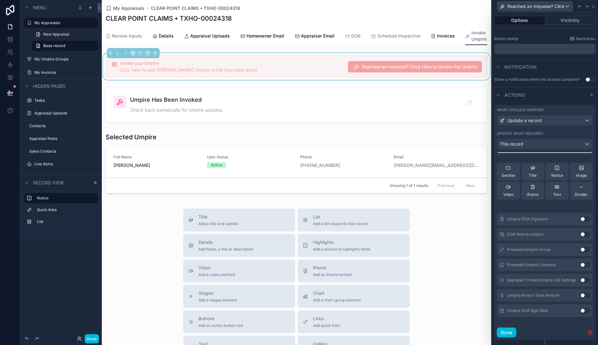
scroll to position [164, 0]
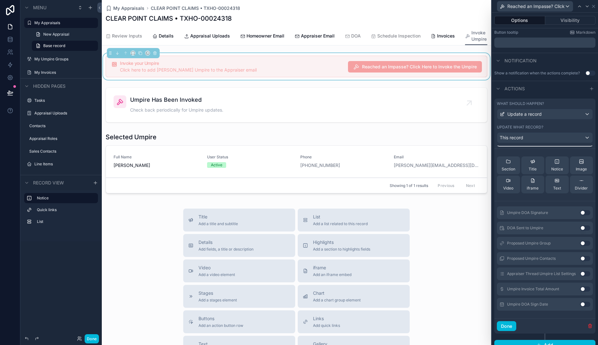
type input "******"
click at [505, 329] on button "Done" at bounding box center [506, 326] width 19 height 10
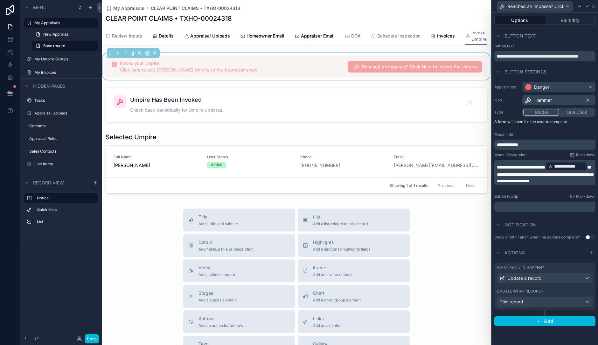
scroll to position [0, 0]
click at [91, 339] on button "Done" at bounding box center [92, 338] width 14 height 9
